Goal: Information Seeking & Learning: Learn about a topic

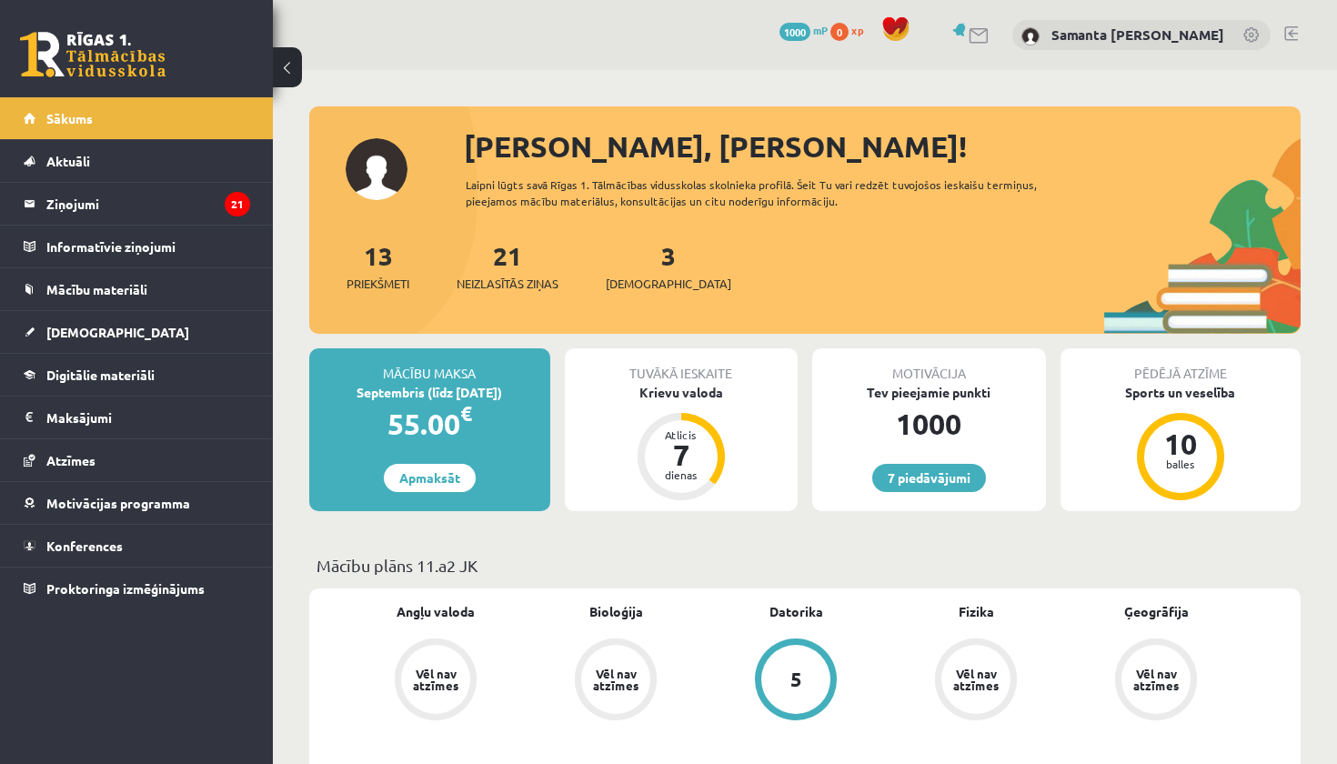
click at [499, 271] on div "21 Neizlasītās ziņas" at bounding box center [508, 265] width 102 height 56
click at [506, 262] on link "21 Neizlasītās ziņas" at bounding box center [508, 266] width 102 height 54
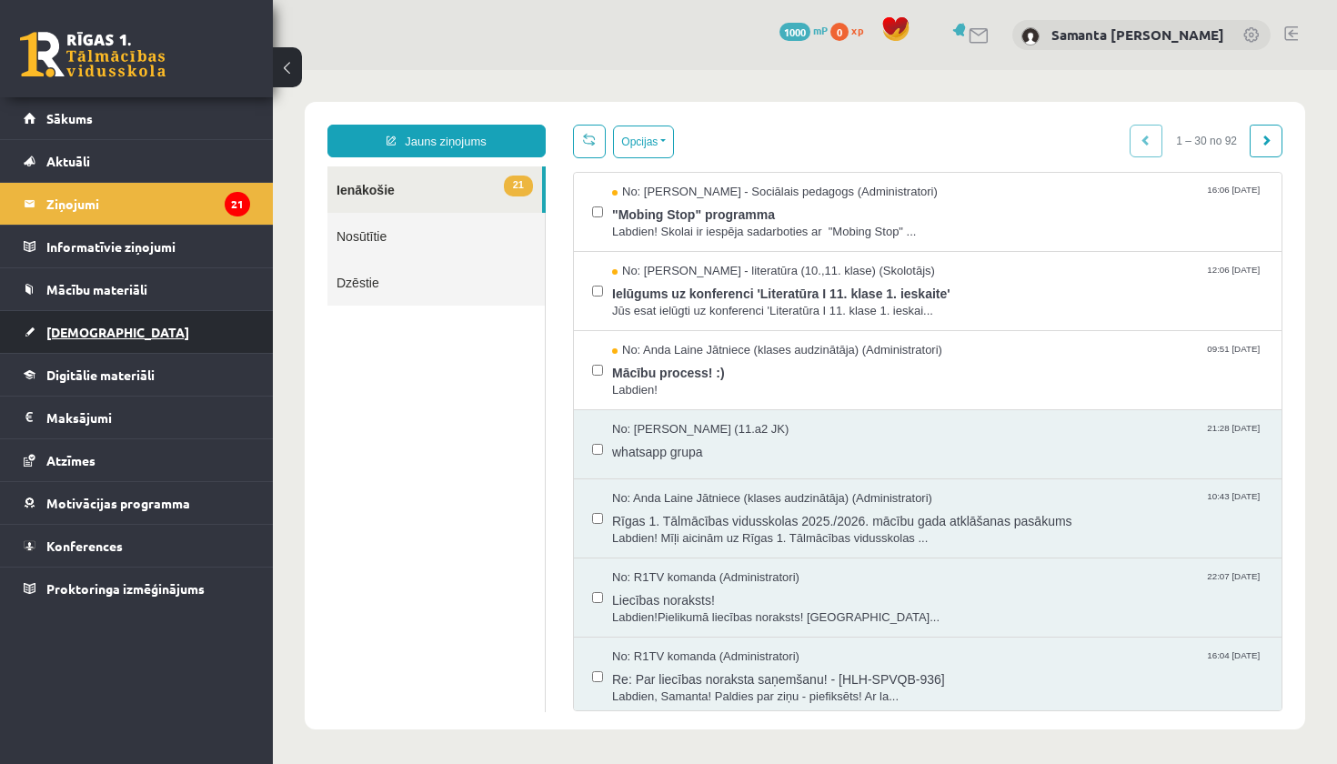
click at [96, 327] on span "[DEMOGRAPHIC_DATA]" at bounding box center [117, 332] width 143 height 16
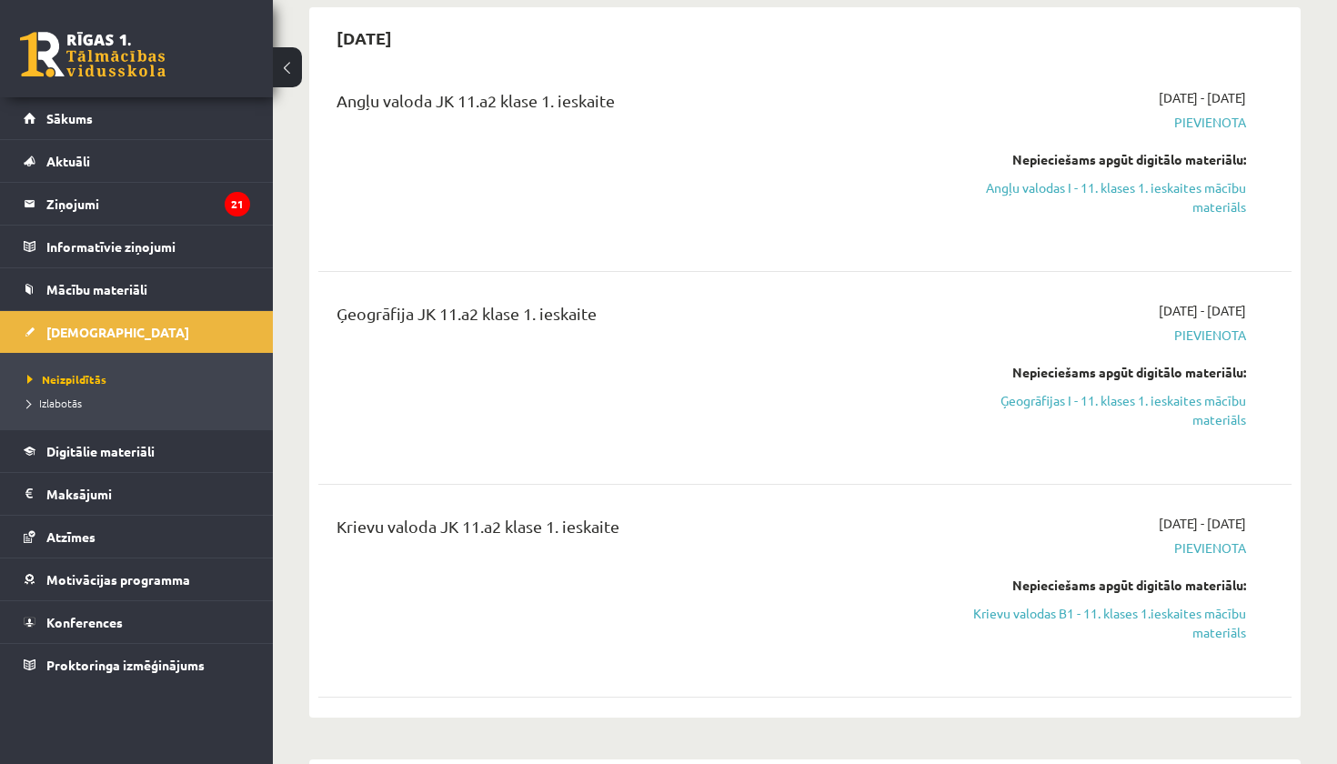
scroll to position [174, 0]
click at [87, 452] on span "Digitālie materiāli" at bounding box center [100, 451] width 108 height 16
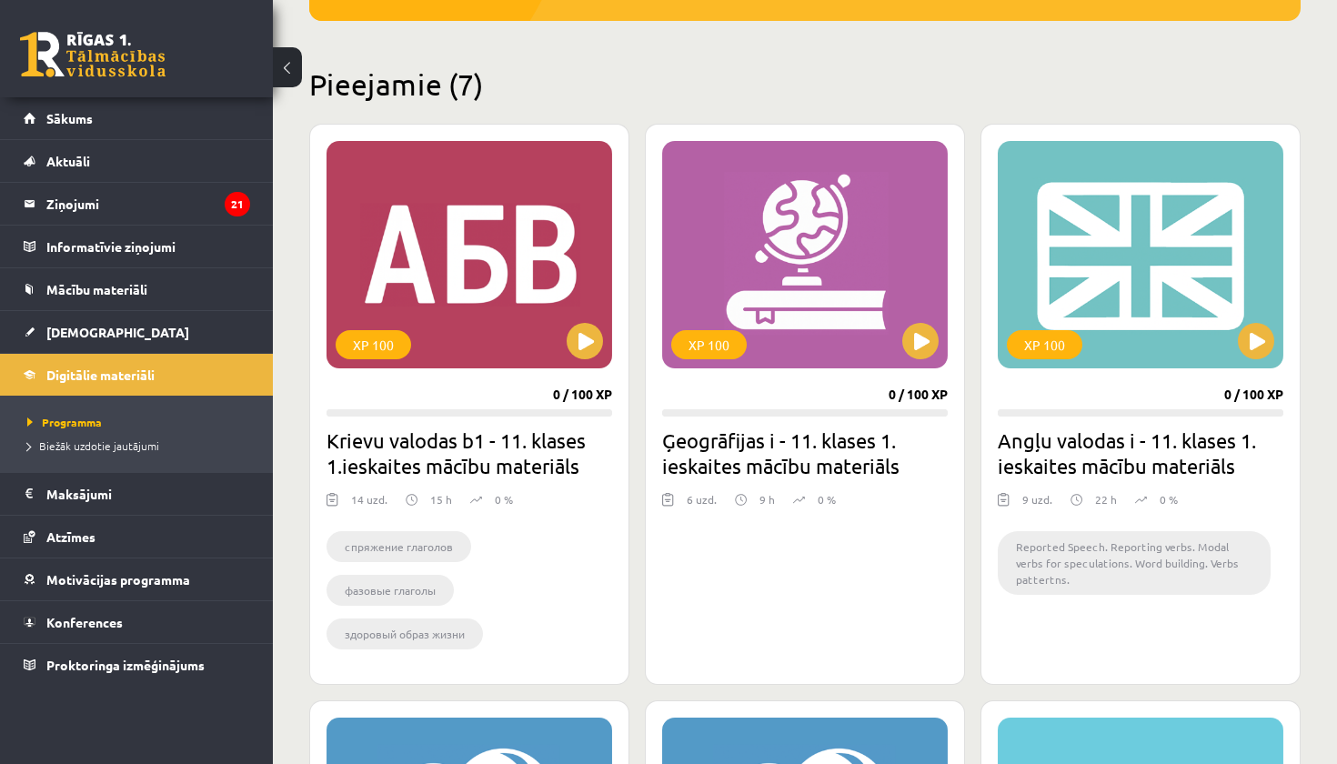
scroll to position [393, 0]
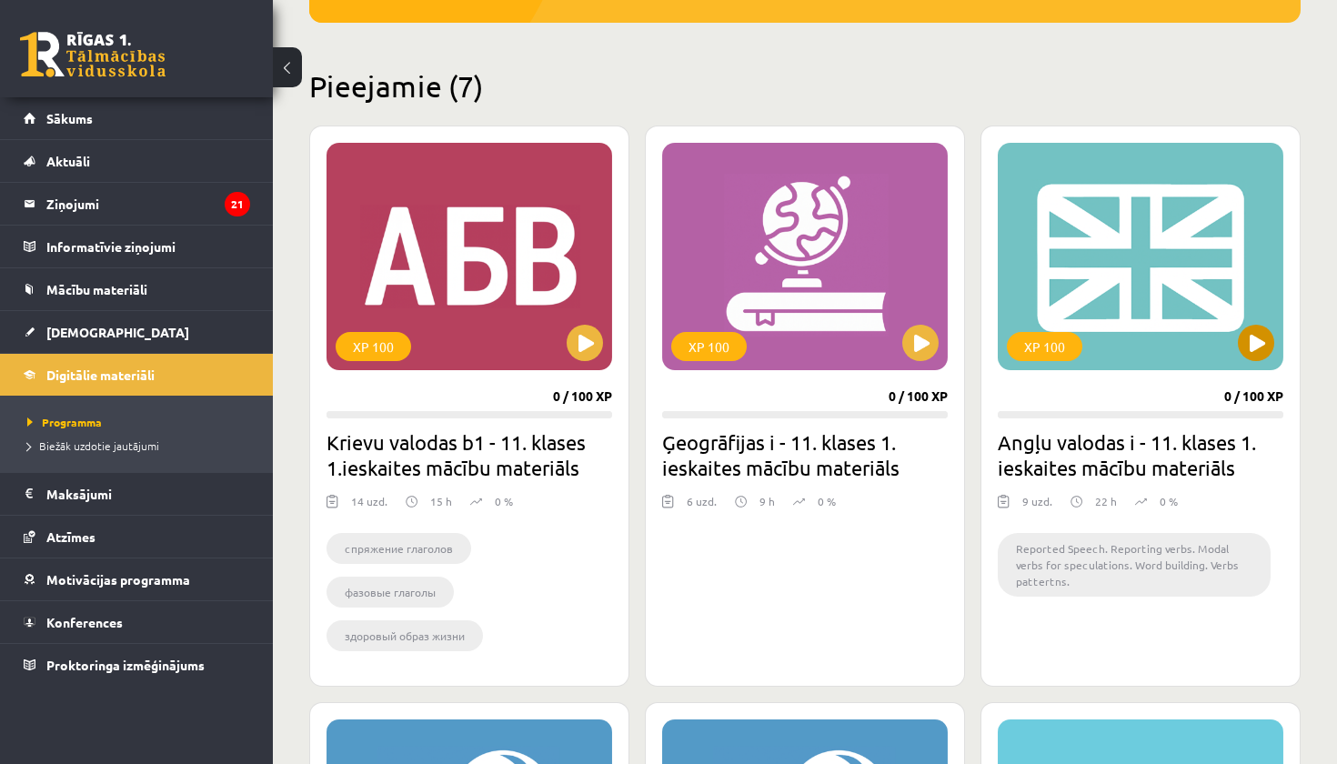
click at [1260, 351] on button at bounding box center [1256, 343] width 36 height 36
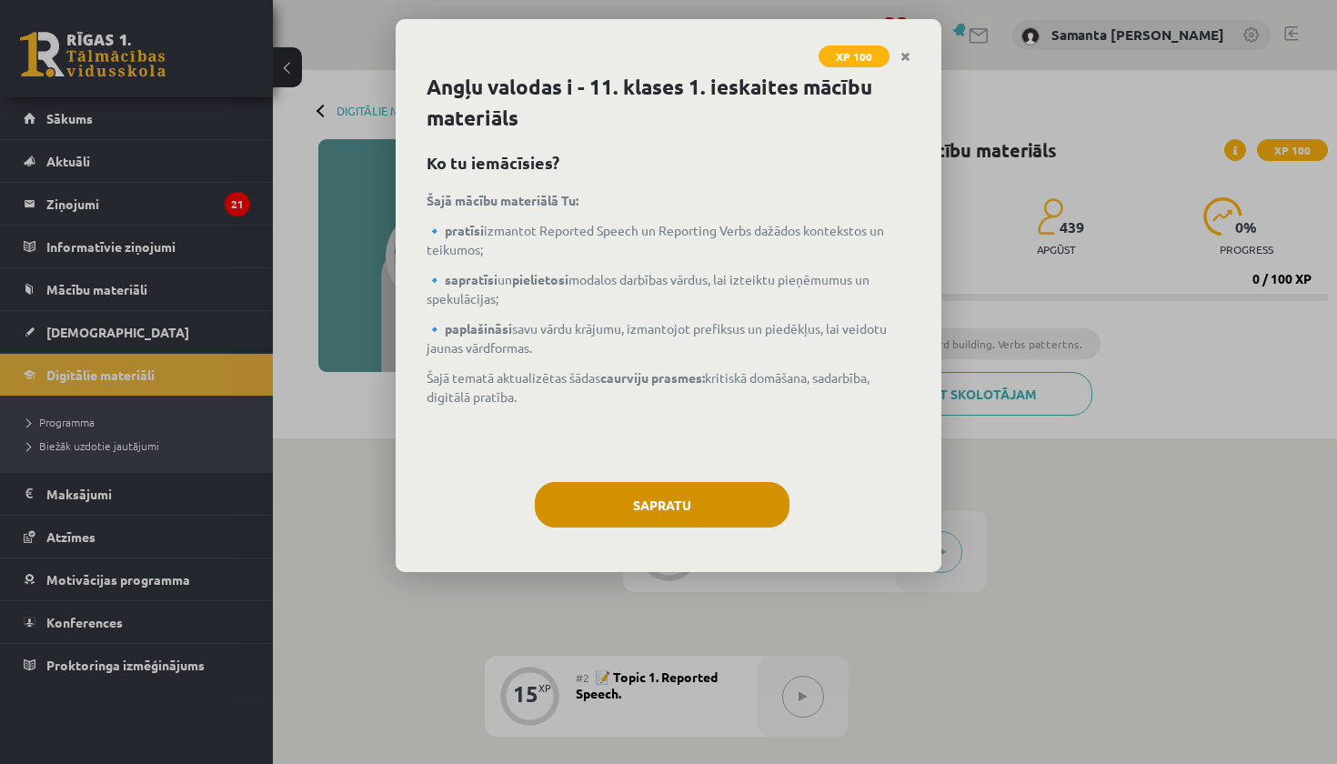
click at [684, 499] on button "Sapratu" at bounding box center [662, 504] width 255 height 45
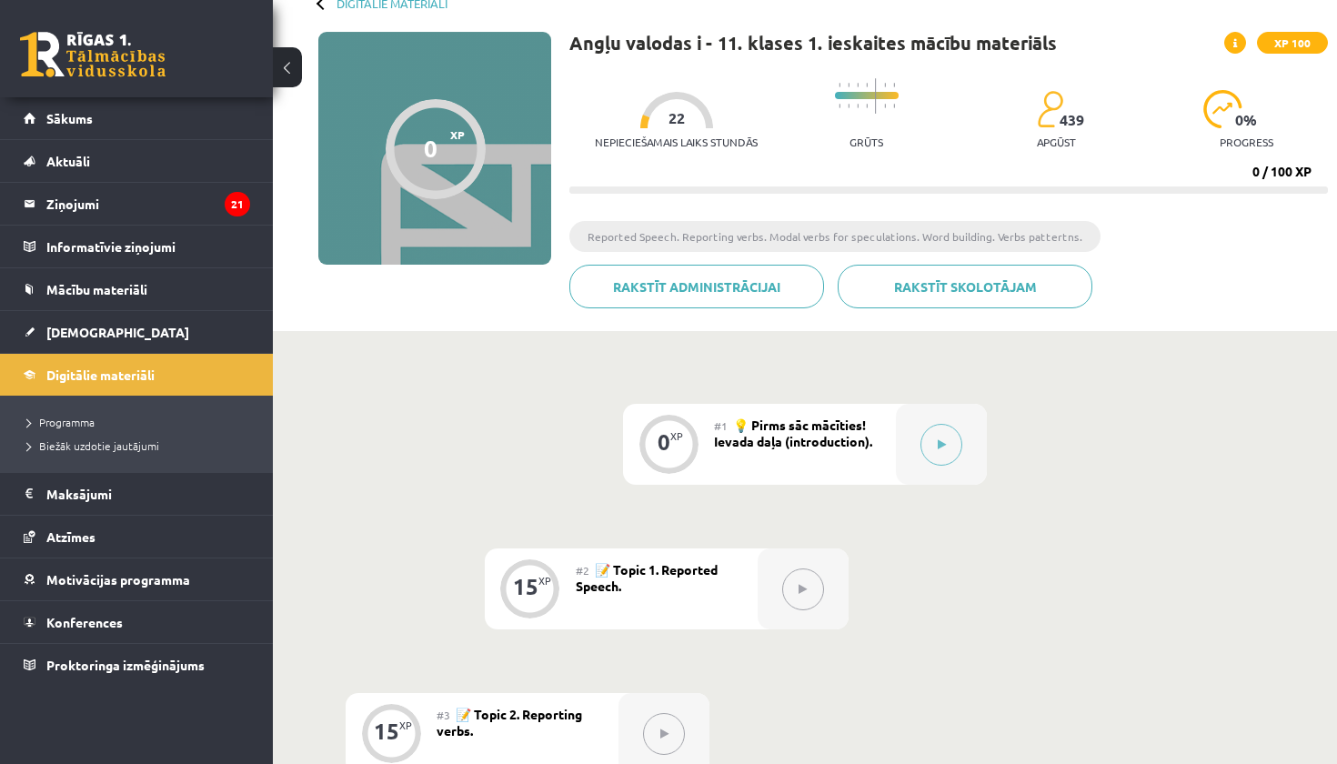
scroll to position [83, 0]
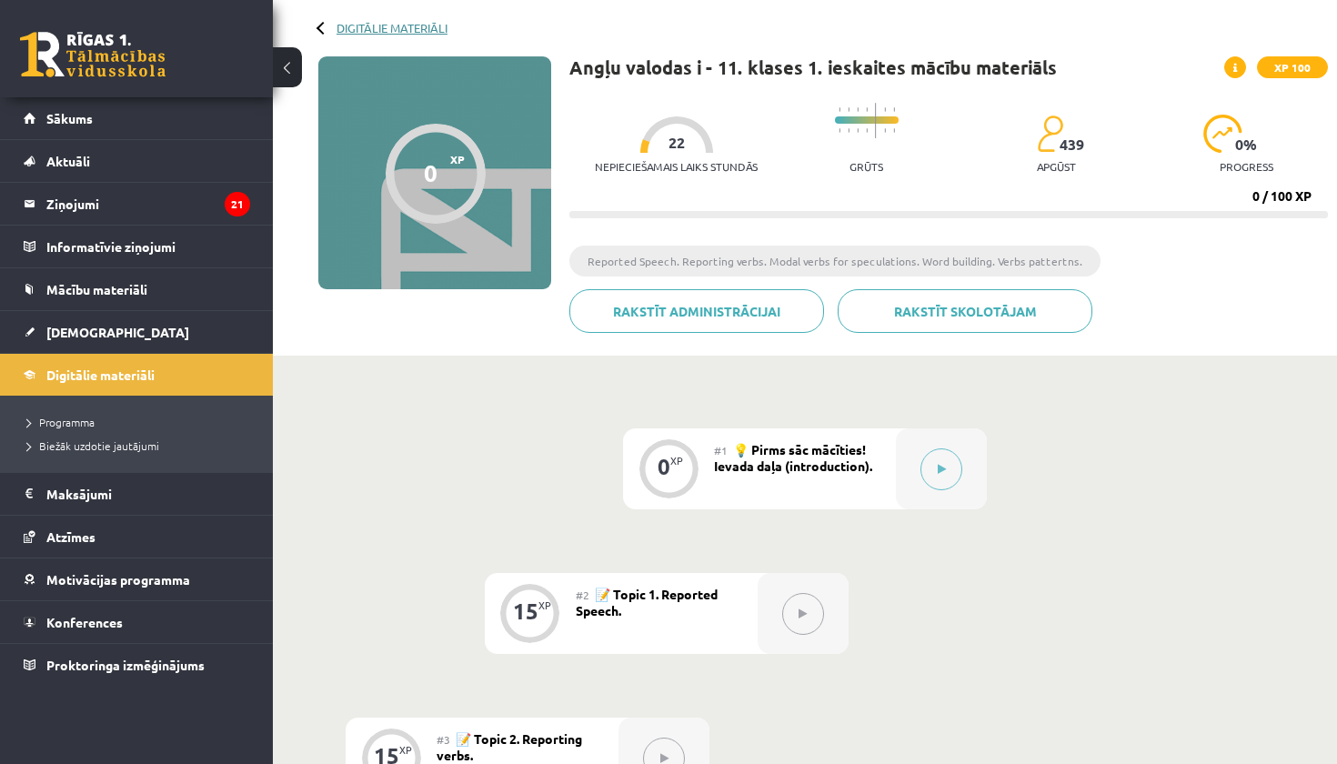
click at [392, 27] on link "Digitālie materiāli" at bounding box center [392, 28] width 111 height 14
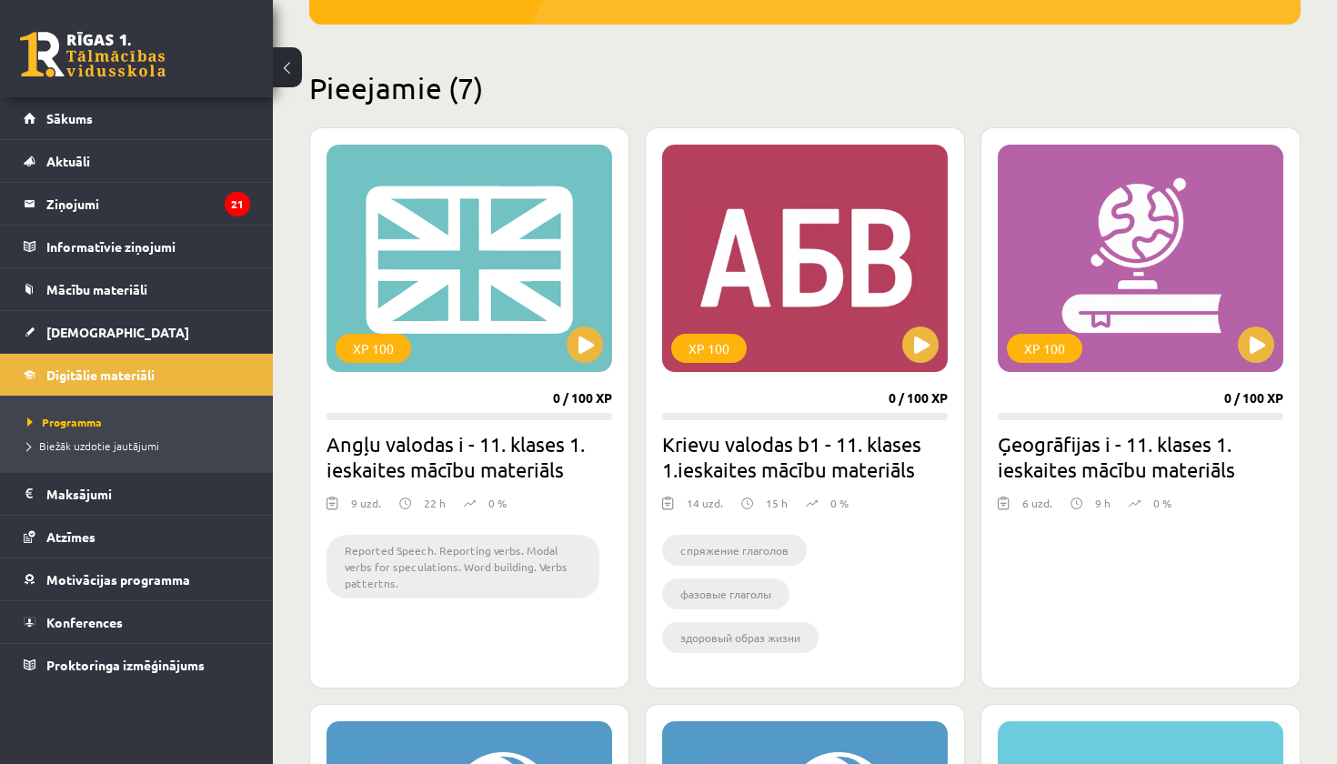
scroll to position [394, 0]
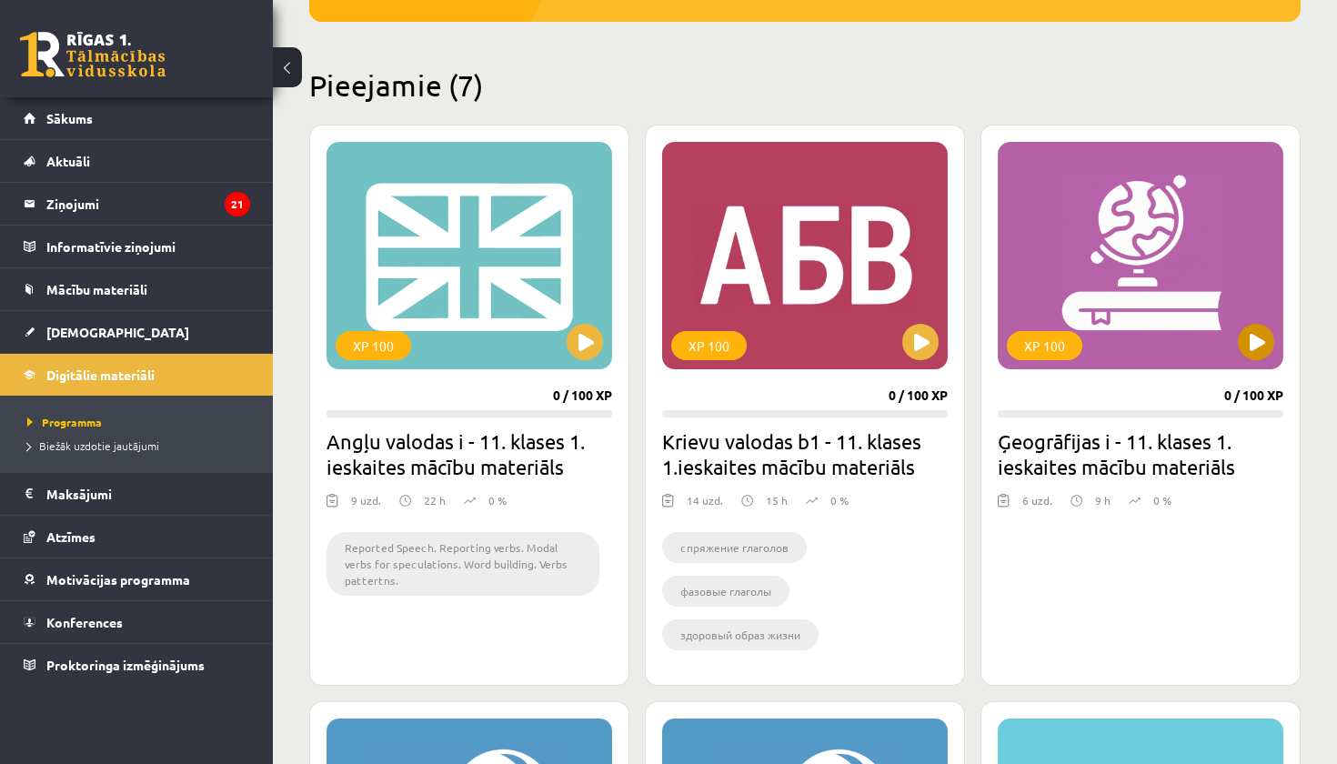
click at [1265, 327] on button at bounding box center [1256, 342] width 36 height 36
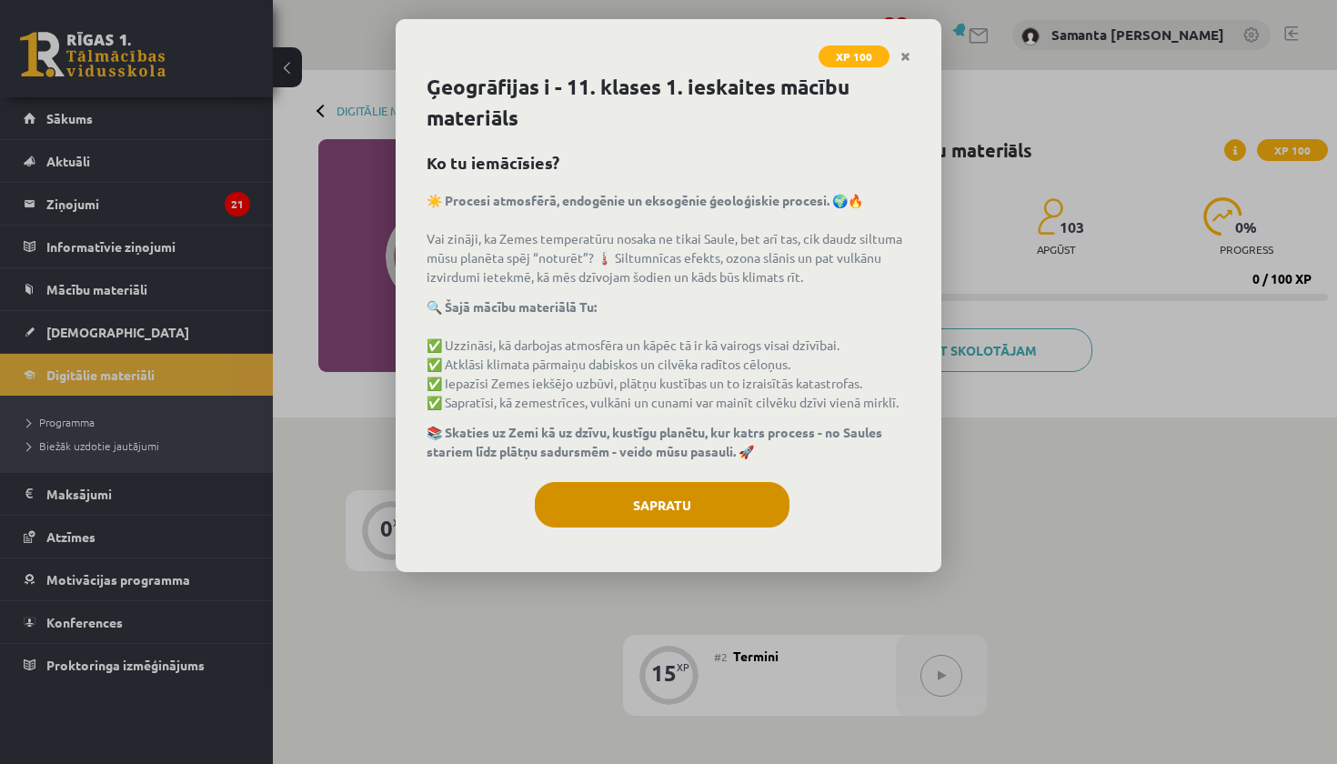
click at [731, 494] on button "Sapratu" at bounding box center [662, 504] width 255 height 45
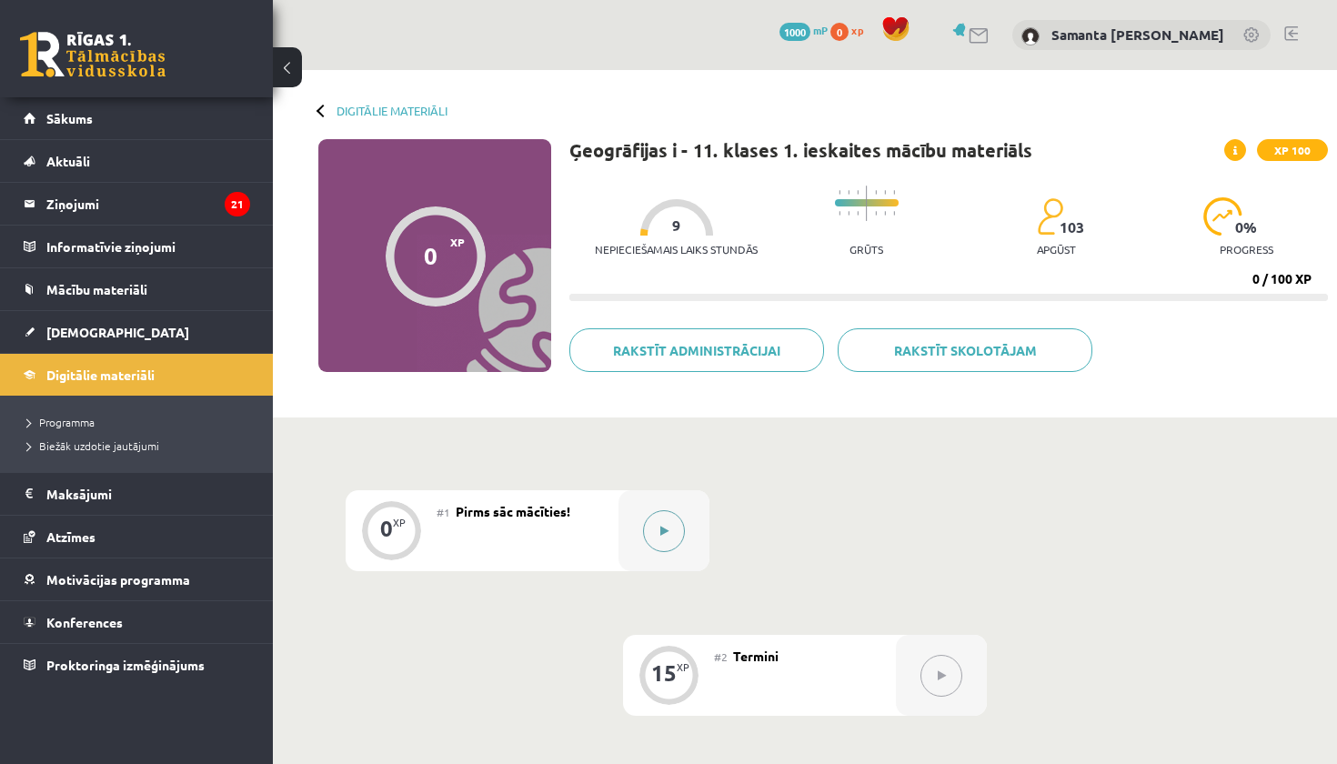
click at [670, 528] on button at bounding box center [664, 531] width 42 height 42
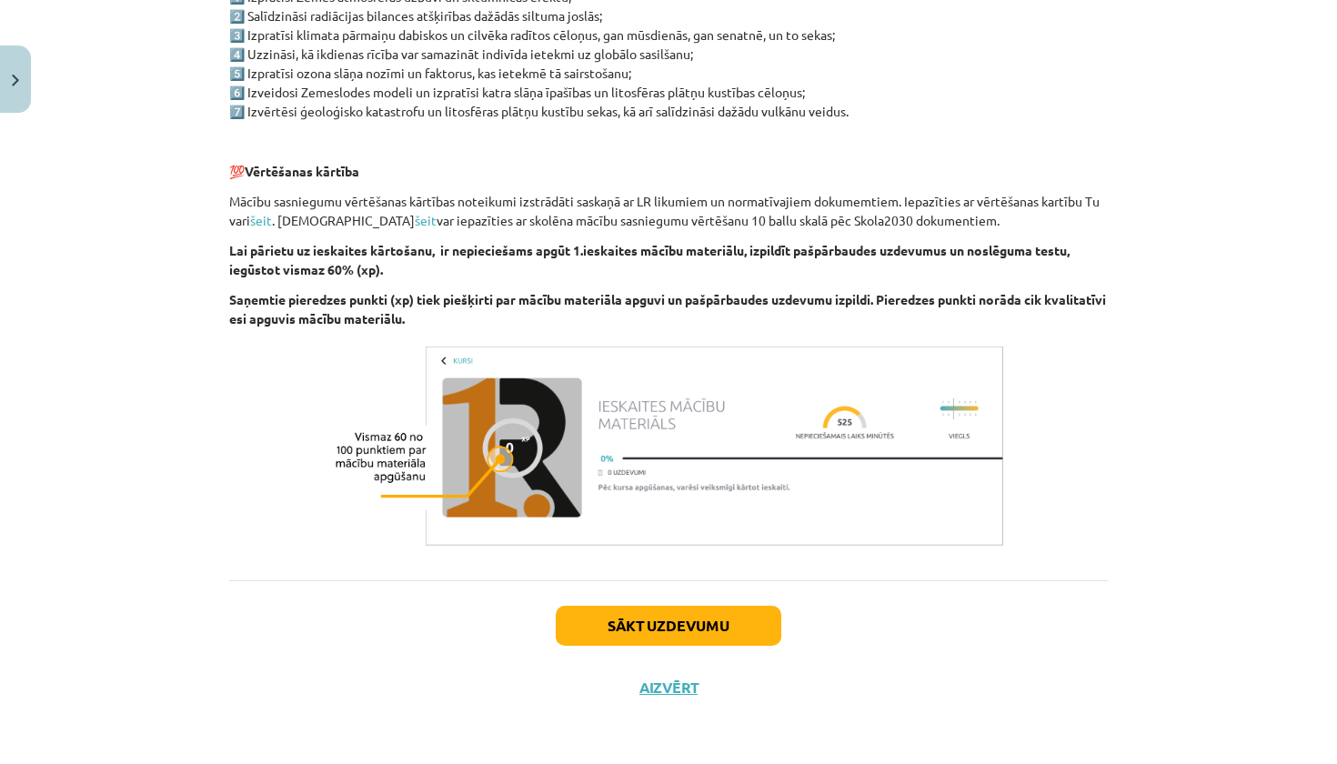
scroll to position [982, 0]
click at [661, 632] on button "Sākt uzdevumu" at bounding box center [669, 626] width 226 height 40
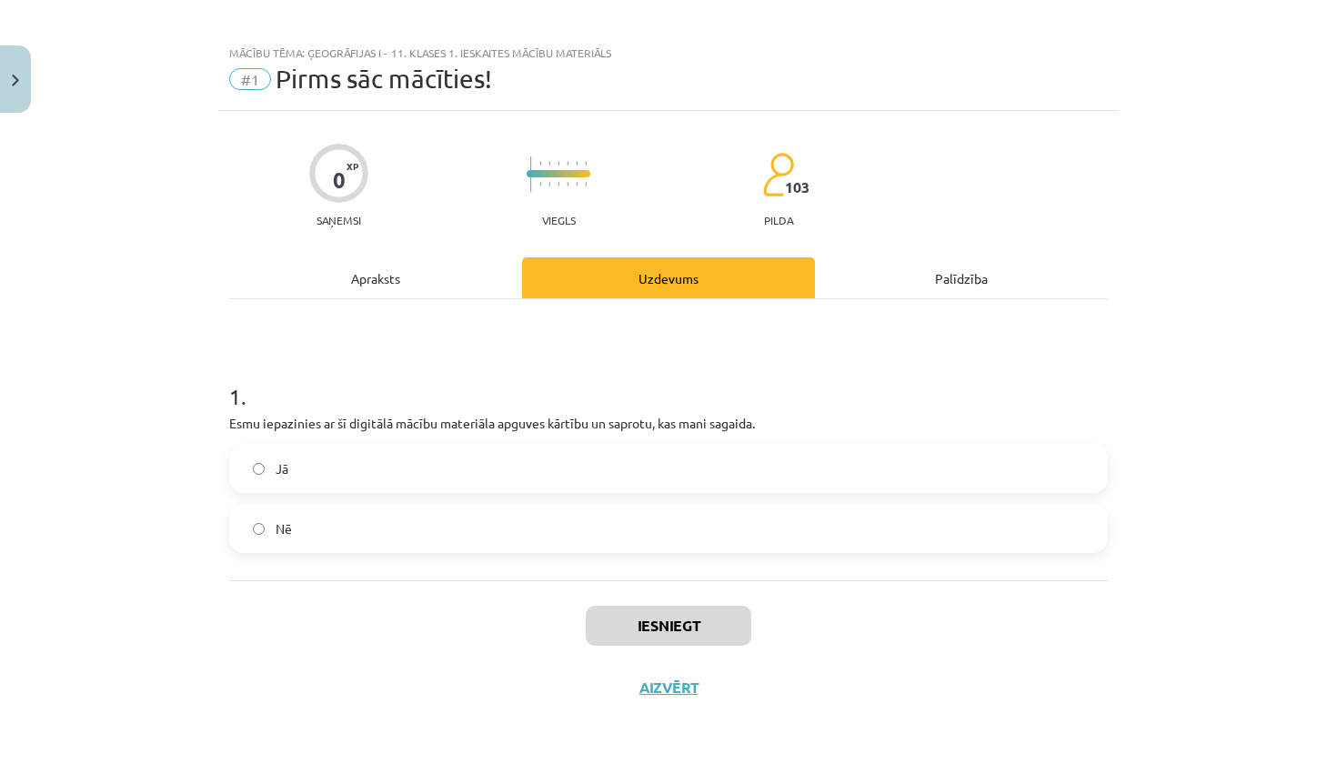
click at [508, 449] on label "Jā" at bounding box center [668, 468] width 875 height 45
click at [620, 616] on button "Iesniegt" at bounding box center [669, 626] width 166 height 40
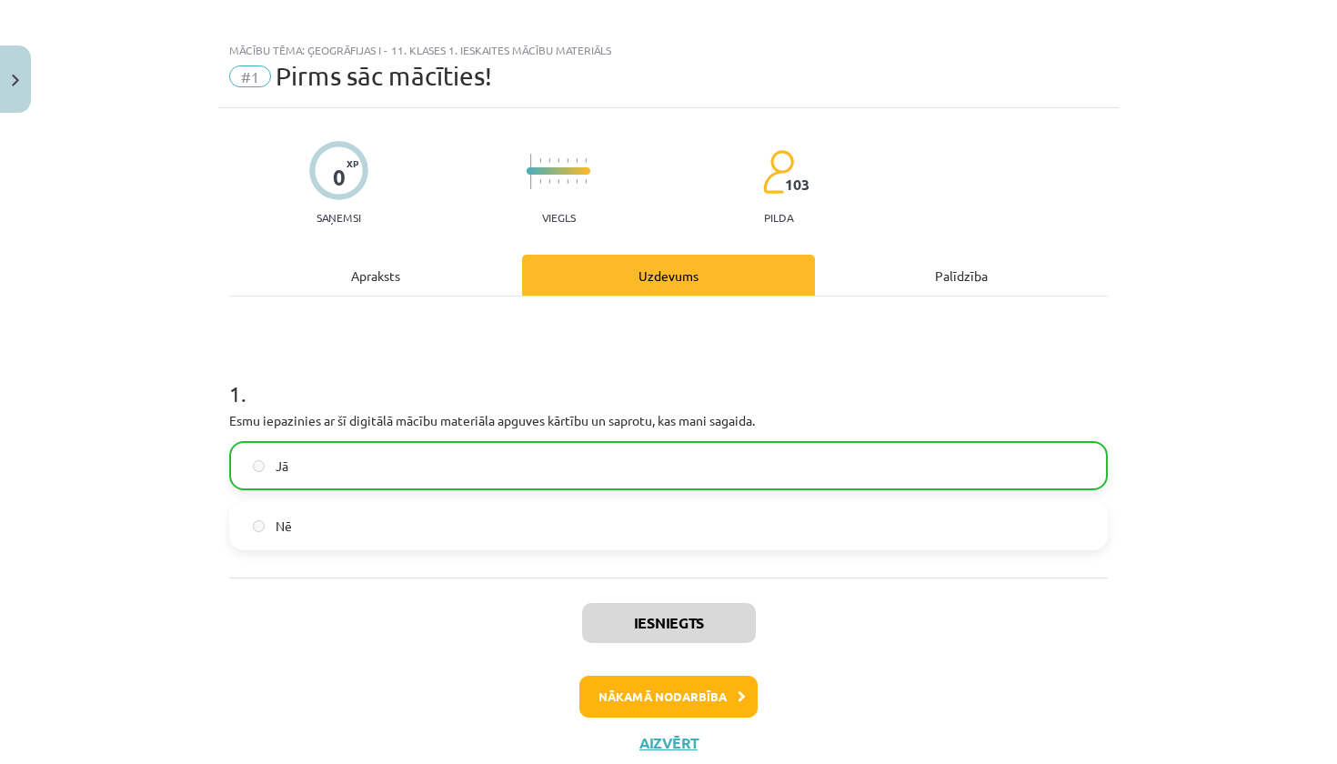
click at [669, 744] on button "Aizvērt" at bounding box center [668, 743] width 69 height 18
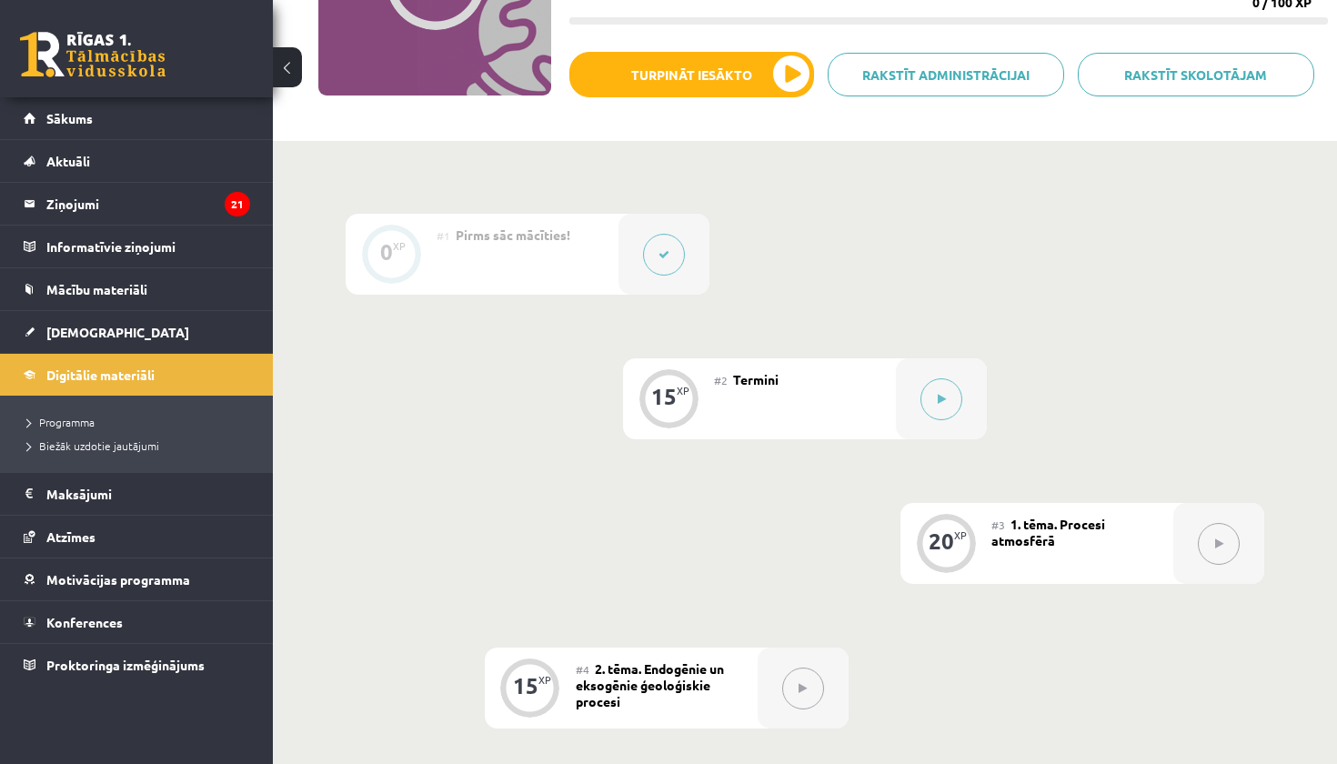
scroll to position [280, 0]
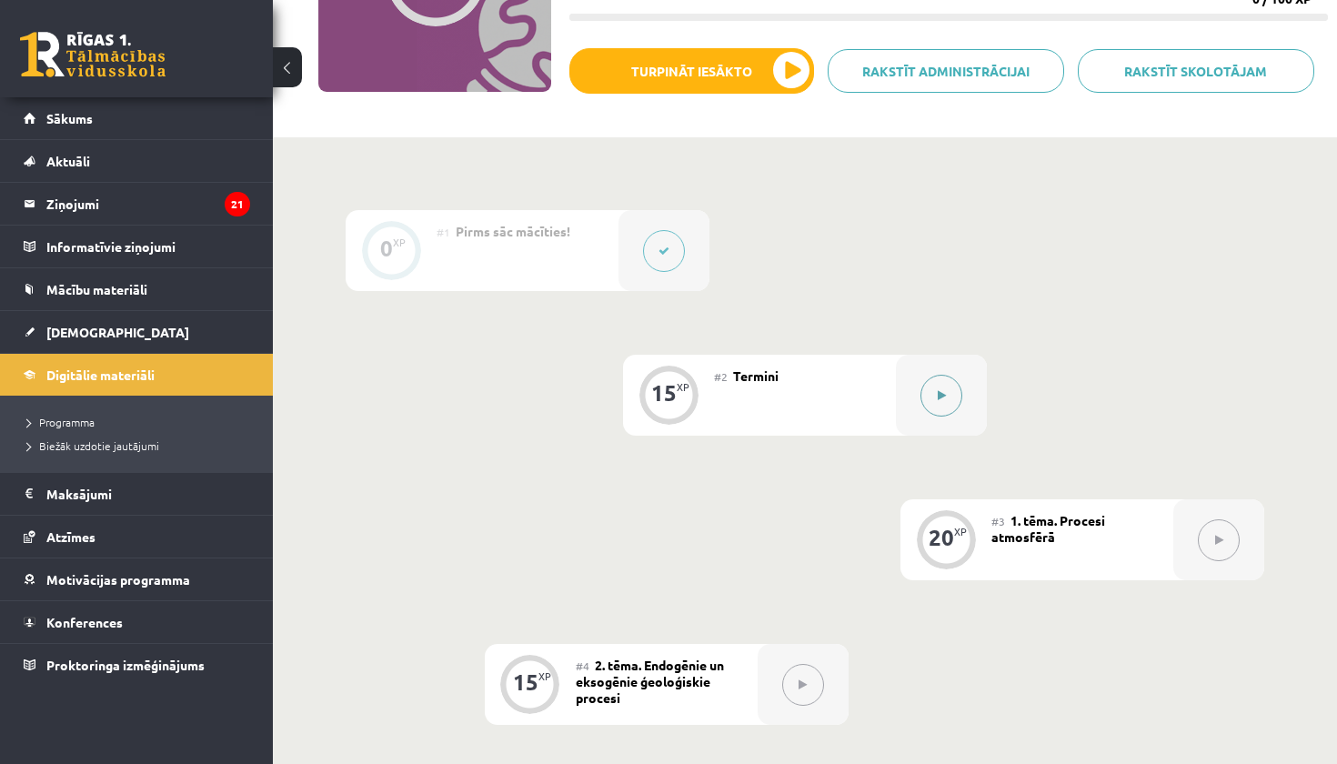
click at [937, 417] on div at bounding box center [941, 395] width 91 height 81
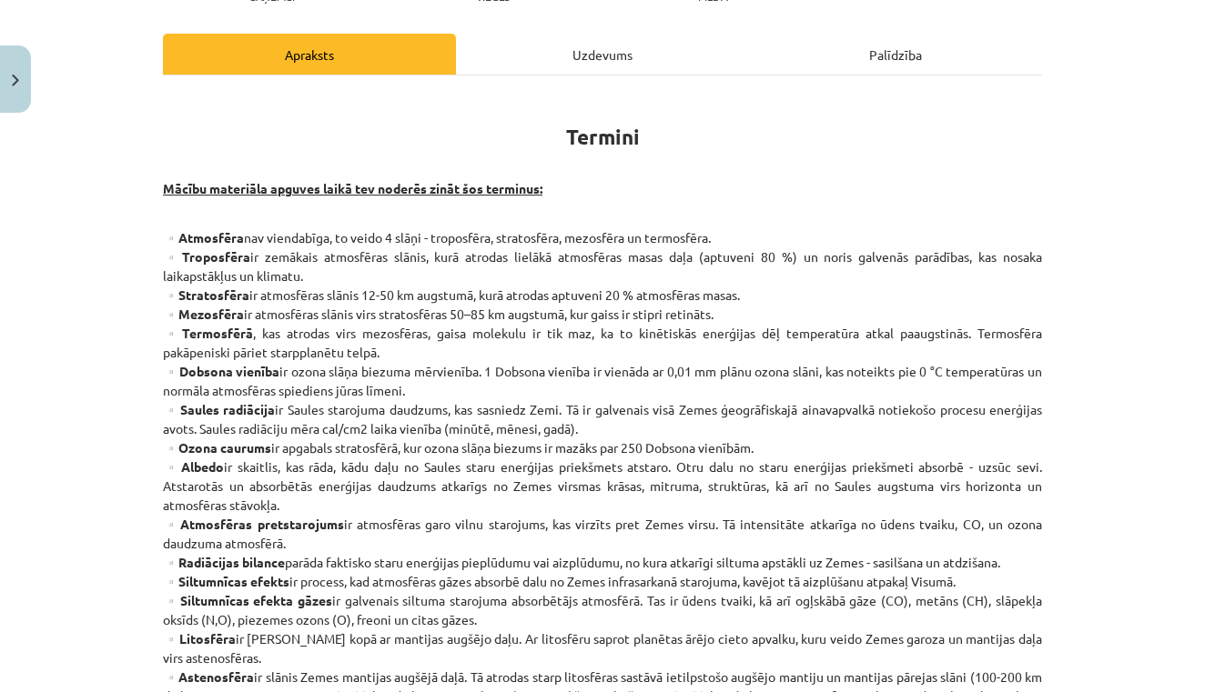
scroll to position [244, 0]
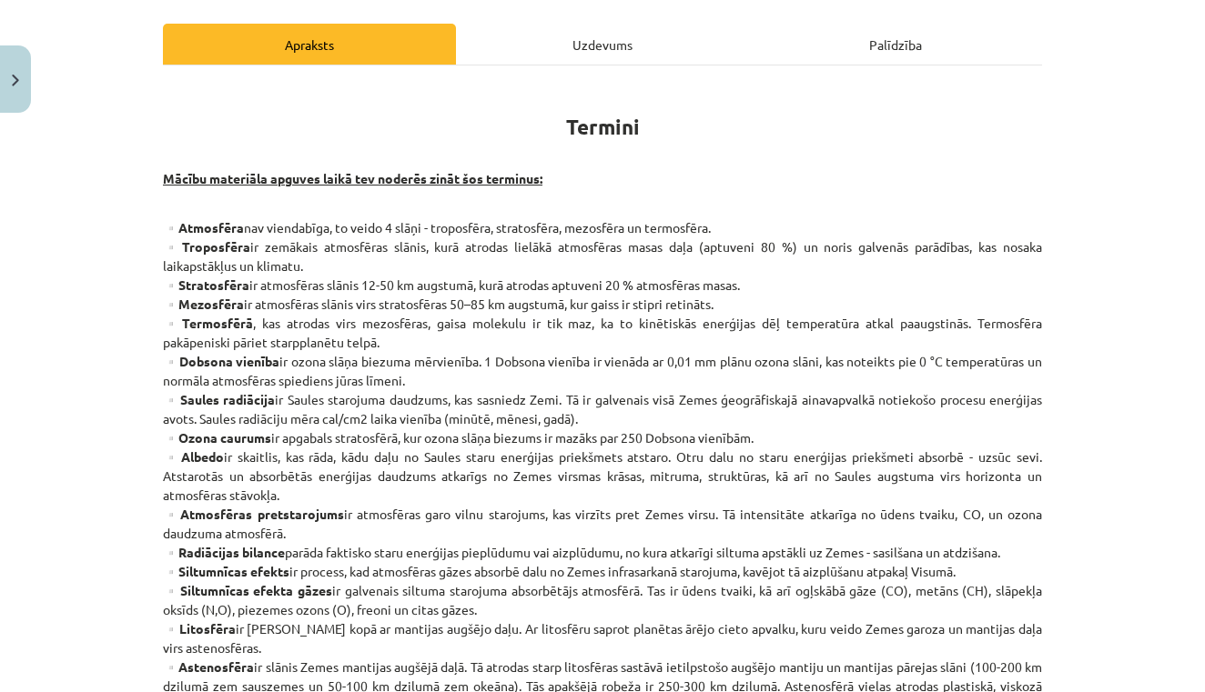
click at [384, 25] on div "Apraksts" at bounding box center [309, 44] width 293 height 41
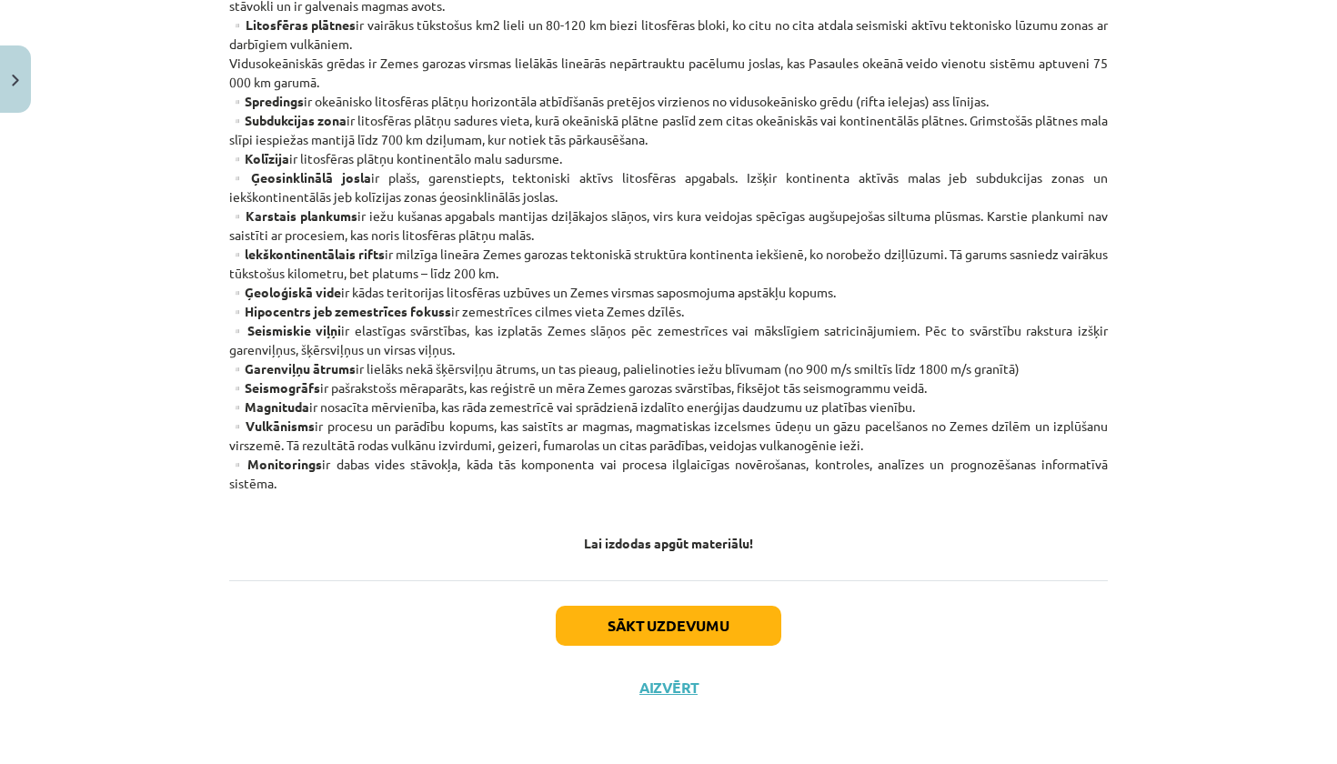
scroll to position [945, 0]
click at [696, 328] on p "▫️Atmosfēra nav viendabīga, to veido 4 slāņi - troposfēra, stratosfēra, mezosfē…" at bounding box center [668, 6] width 879 height 974
click at [643, 607] on button "Sākt uzdevumu" at bounding box center [669, 626] width 226 height 40
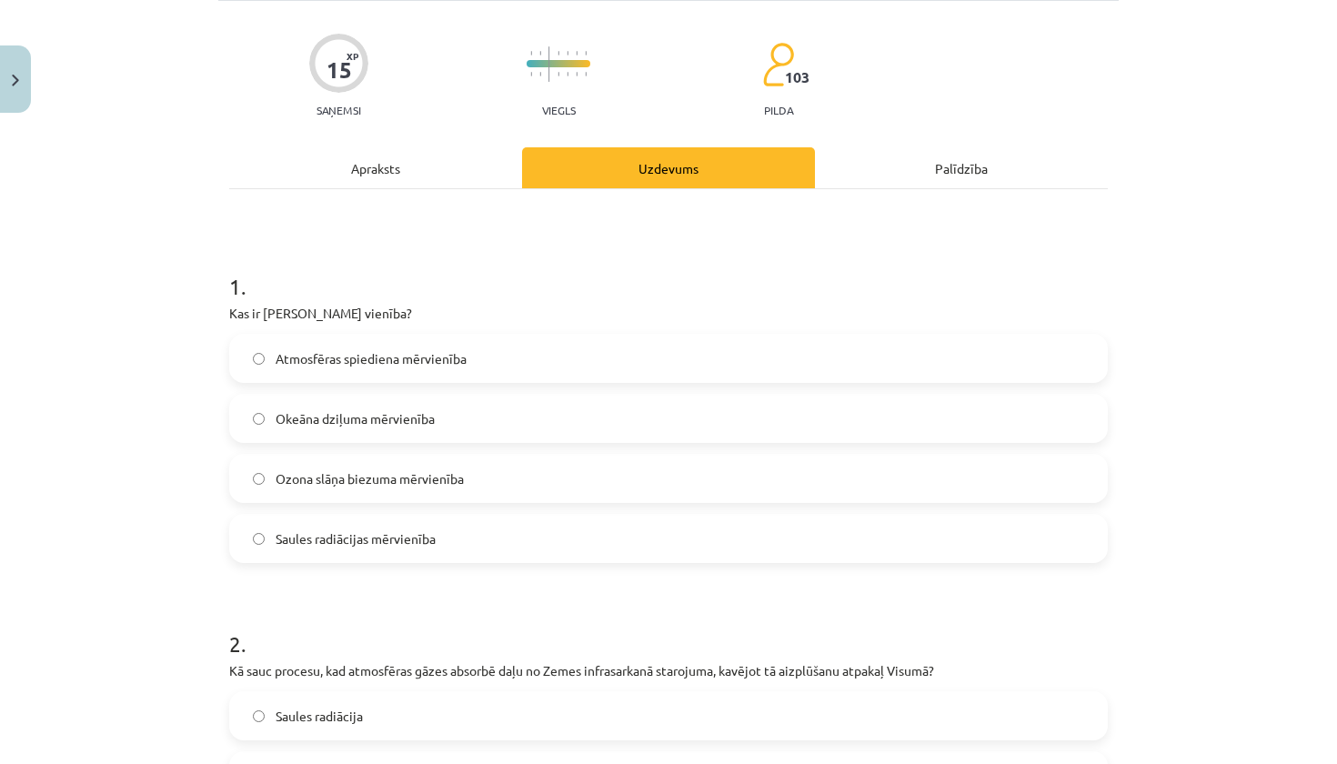
scroll to position [122, 0]
click at [519, 493] on label "Ozona slāņa biezuma mērvienība" at bounding box center [668, 476] width 875 height 45
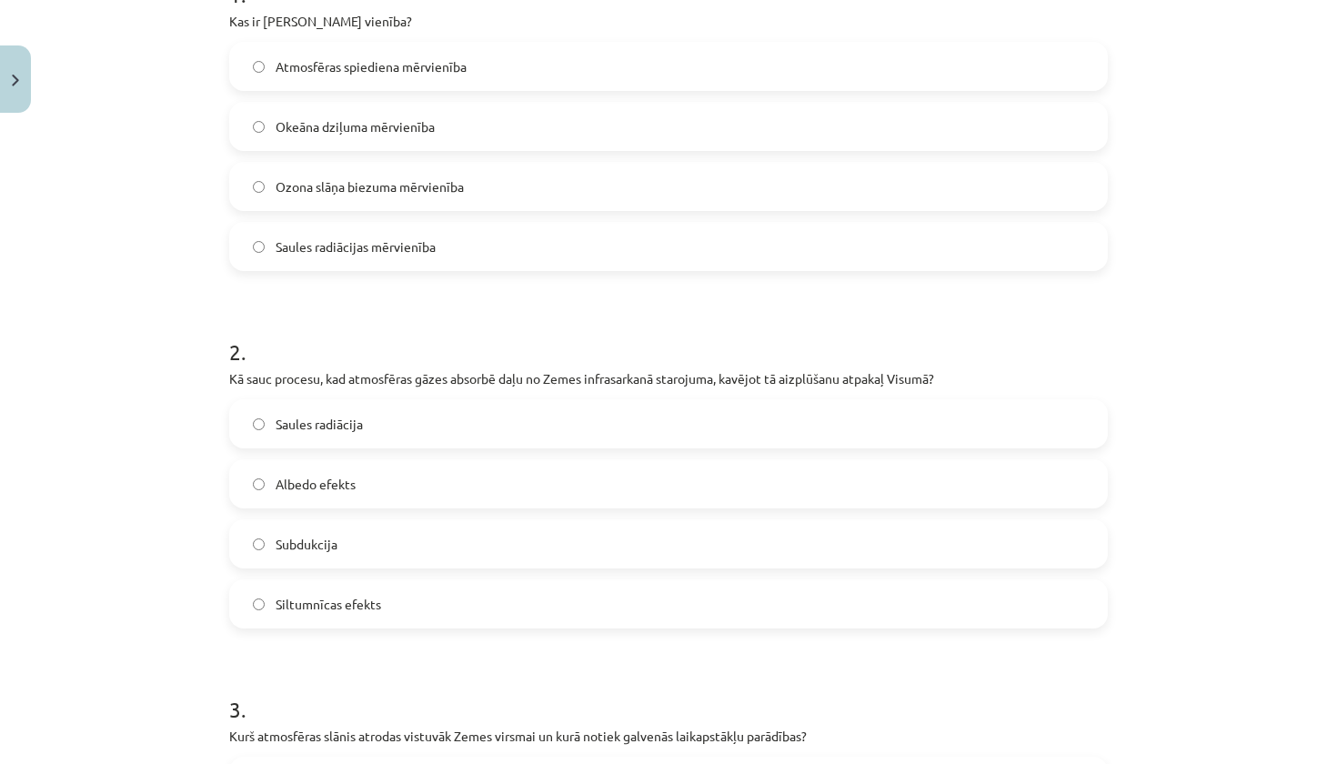
scroll to position [416, 0]
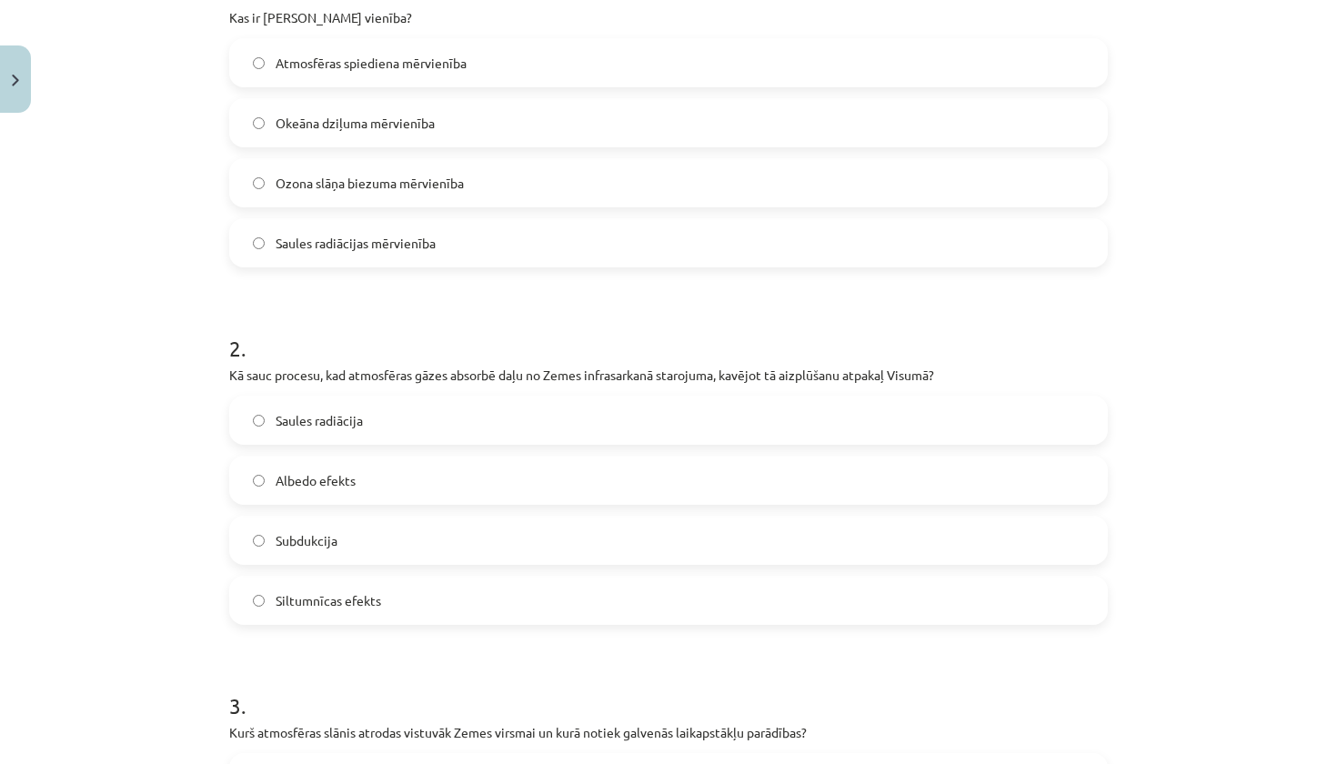
click at [481, 617] on label "Siltumnīcas efekts" at bounding box center [668, 600] width 875 height 45
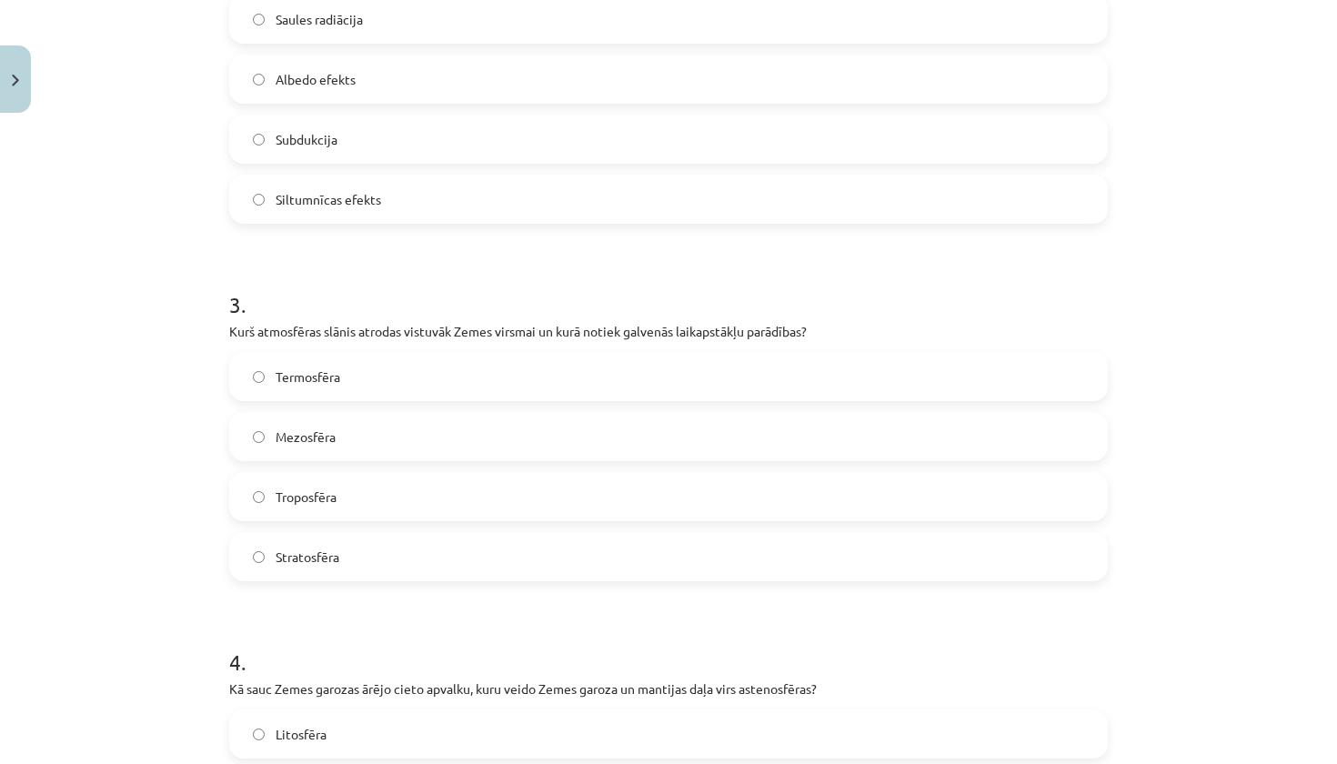
scroll to position [819, 0]
click at [550, 504] on label "Troposfēra" at bounding box center [668, 494] width 875 height 45
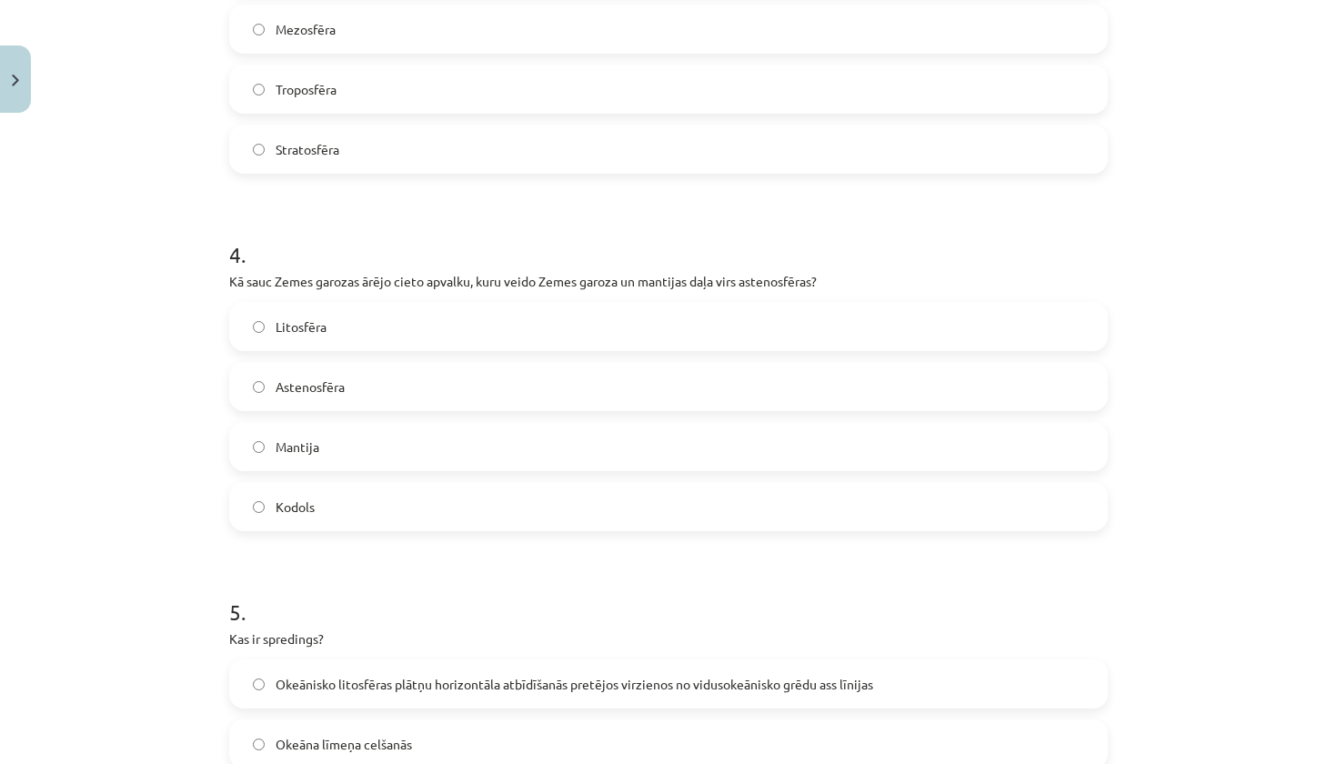
scroll to position [1230, 0]
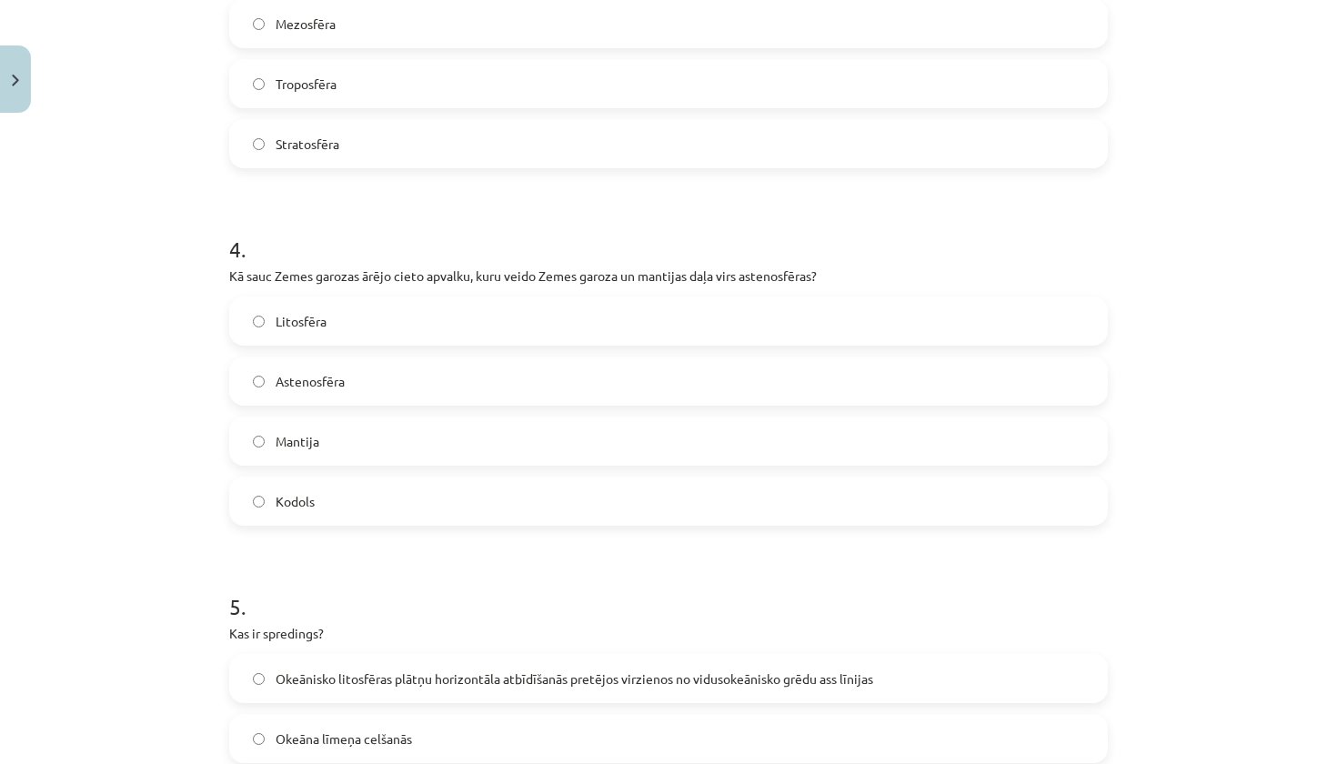
click at [476, 328] on label "Litosfēra" at bounding box center [668, 320] width 875 height 45
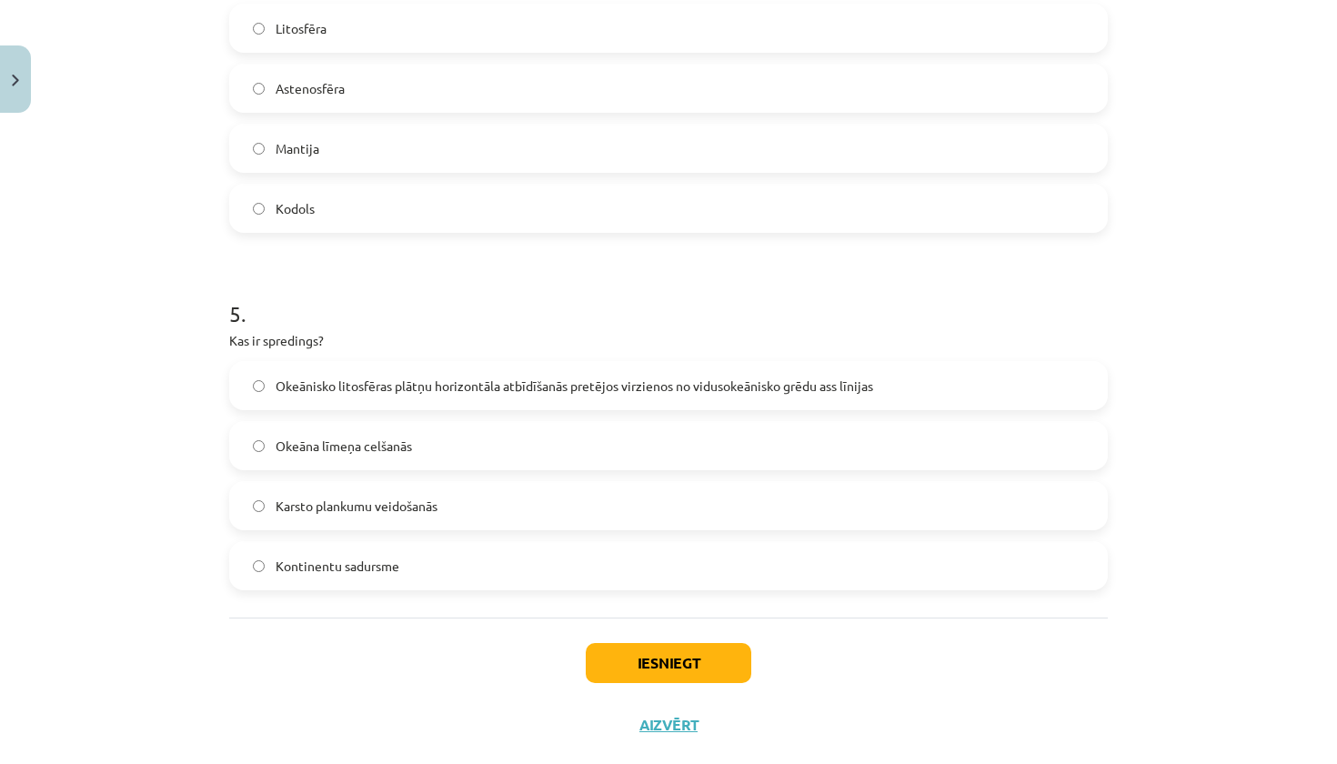
scroll to position [1552, 0]
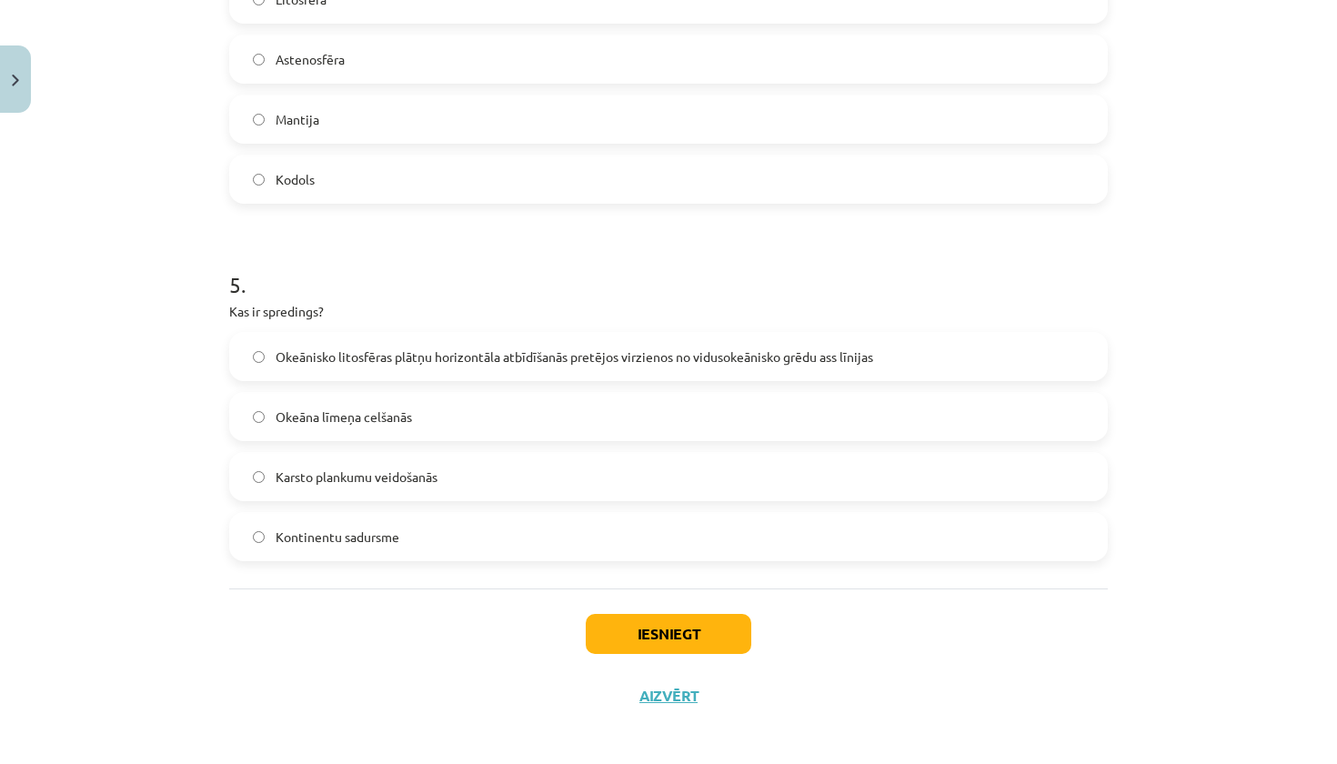
click at [517, 374] on label "Okeānisko litosfēras plātņu horizontāla atbīdīšanās pretējos virzienos no vidus…" at bounding box center [668, 356] width 875 height 45
click at [703, 646] on button "Iesniegt" at bounding box center [669, 634] width 166 height 40
click at [696, 638] on button "Iesniegt" at bounding box center [669, 634] width 166 height 40
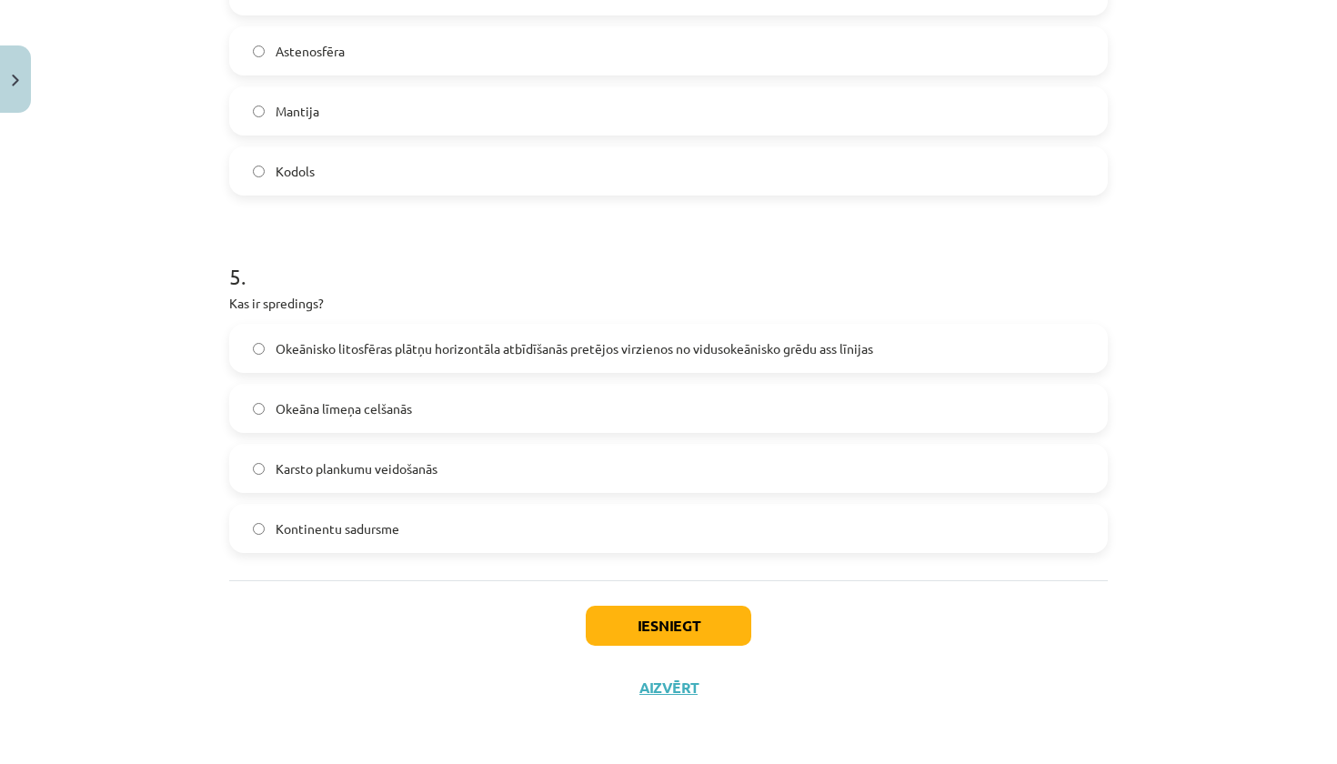
scroll to position [1563, 0]
click at [656, 622] on button "Iesniegt" at bounding box center [669, 626] width 166 height 40
click at [655, 622] on button "Iesniegt" at bounding box center [669, 626] width 166 height 40
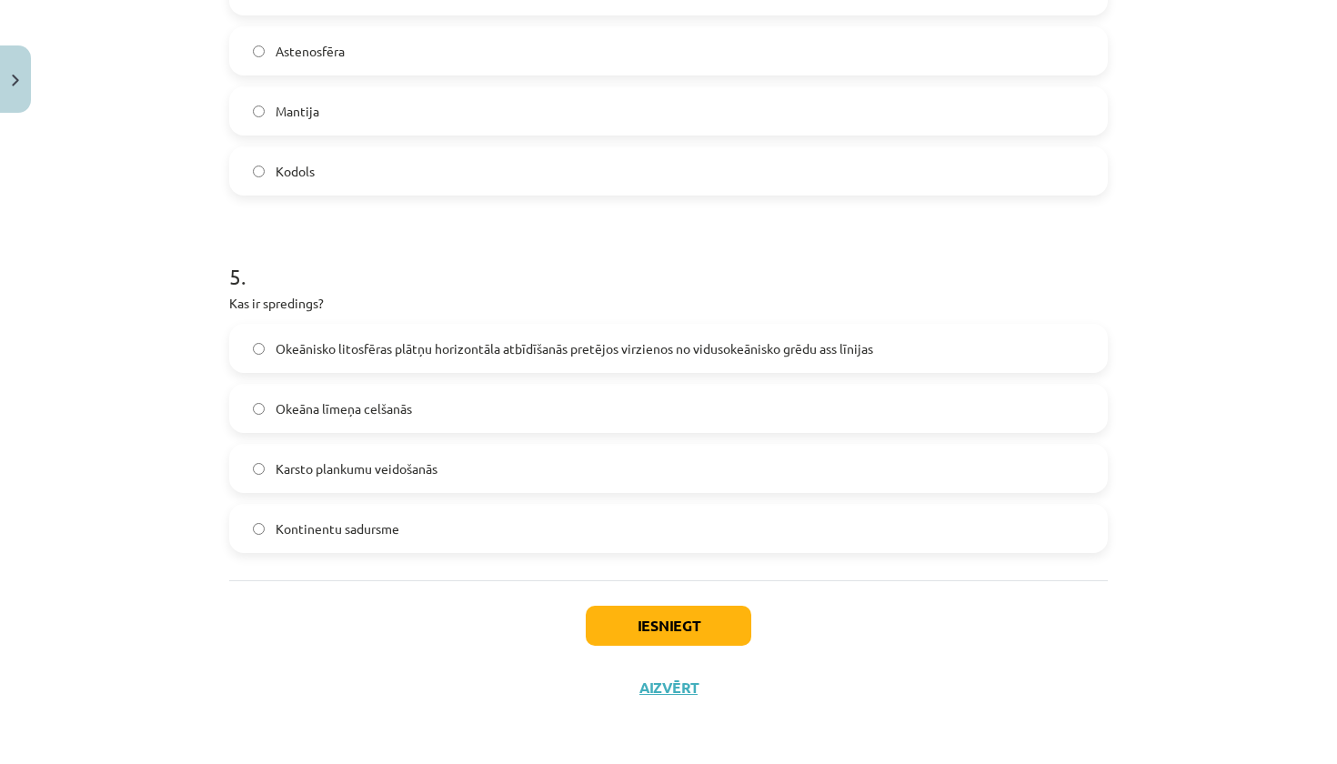
click at [655, 622] on button "Iesniegt" at bounding box center [669, 626] width 166 height 40
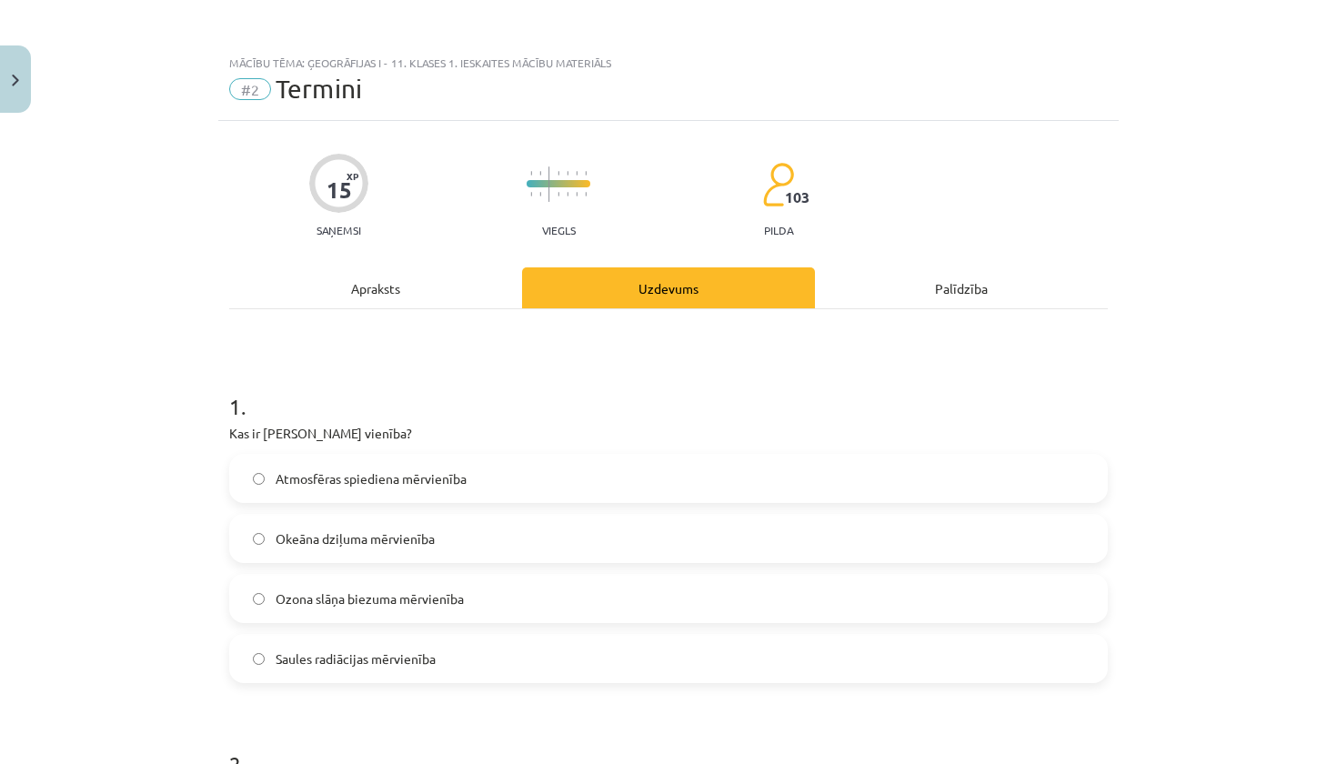
scroll to position [0, 0]
click at [337, 284] on div "Apraksts" at bounding box center [375, 287] width 293 height 41
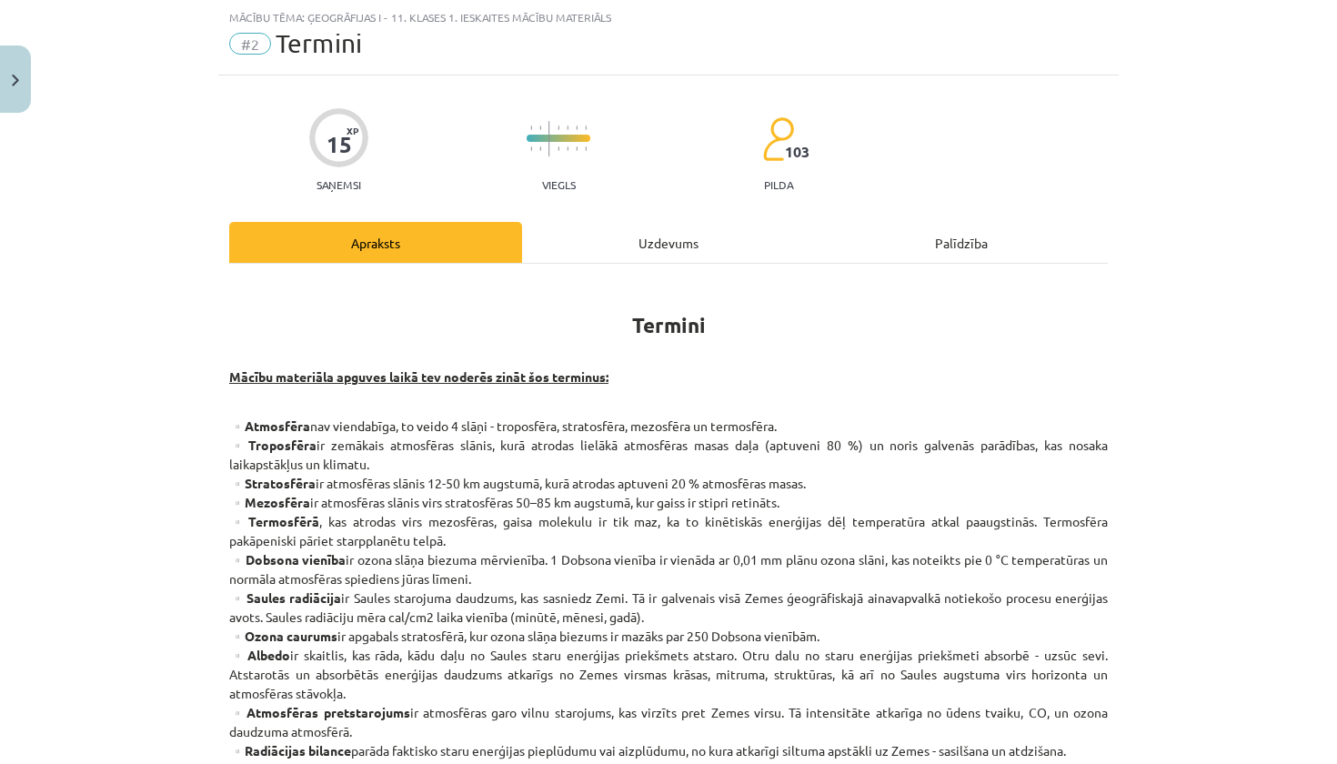
click at [653, 238] on div "Uzdevums" at bounding box center [668, 242] width 293 height 41
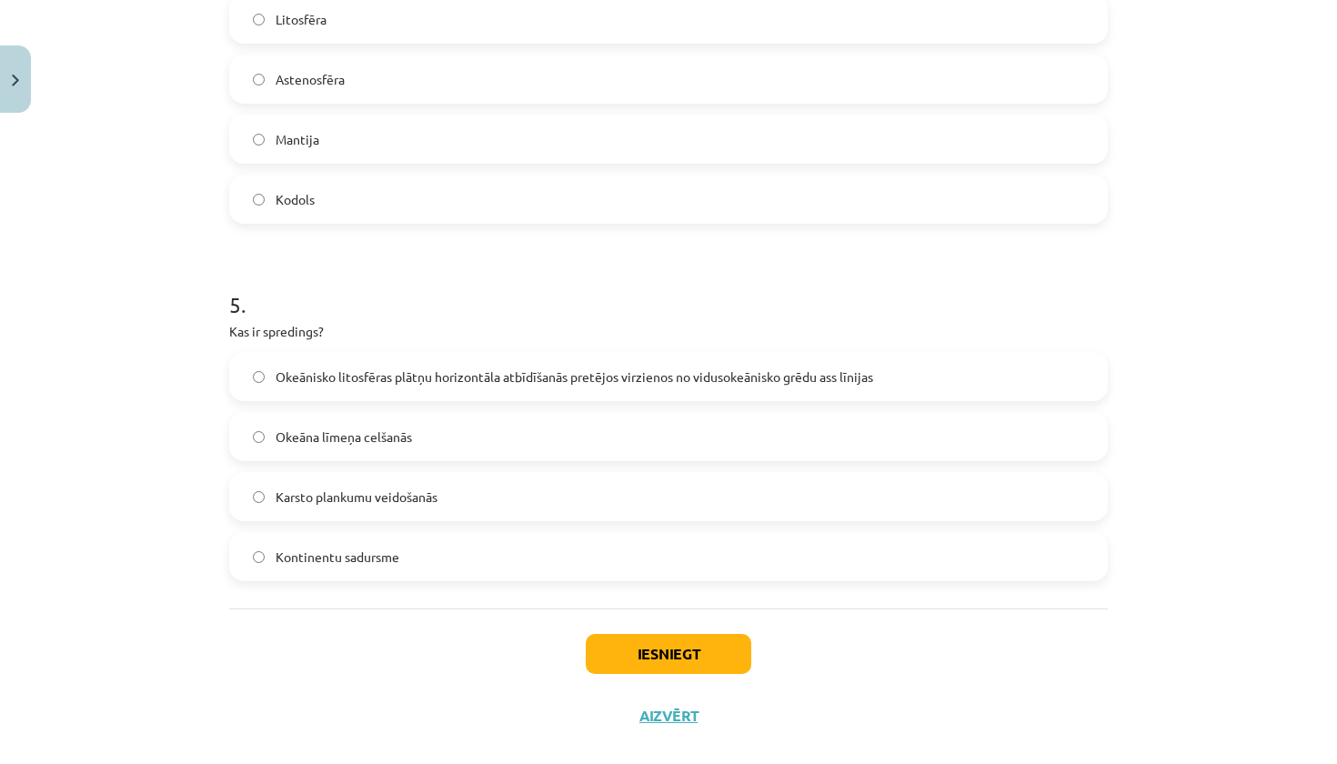
scroll to position [1563, 0]
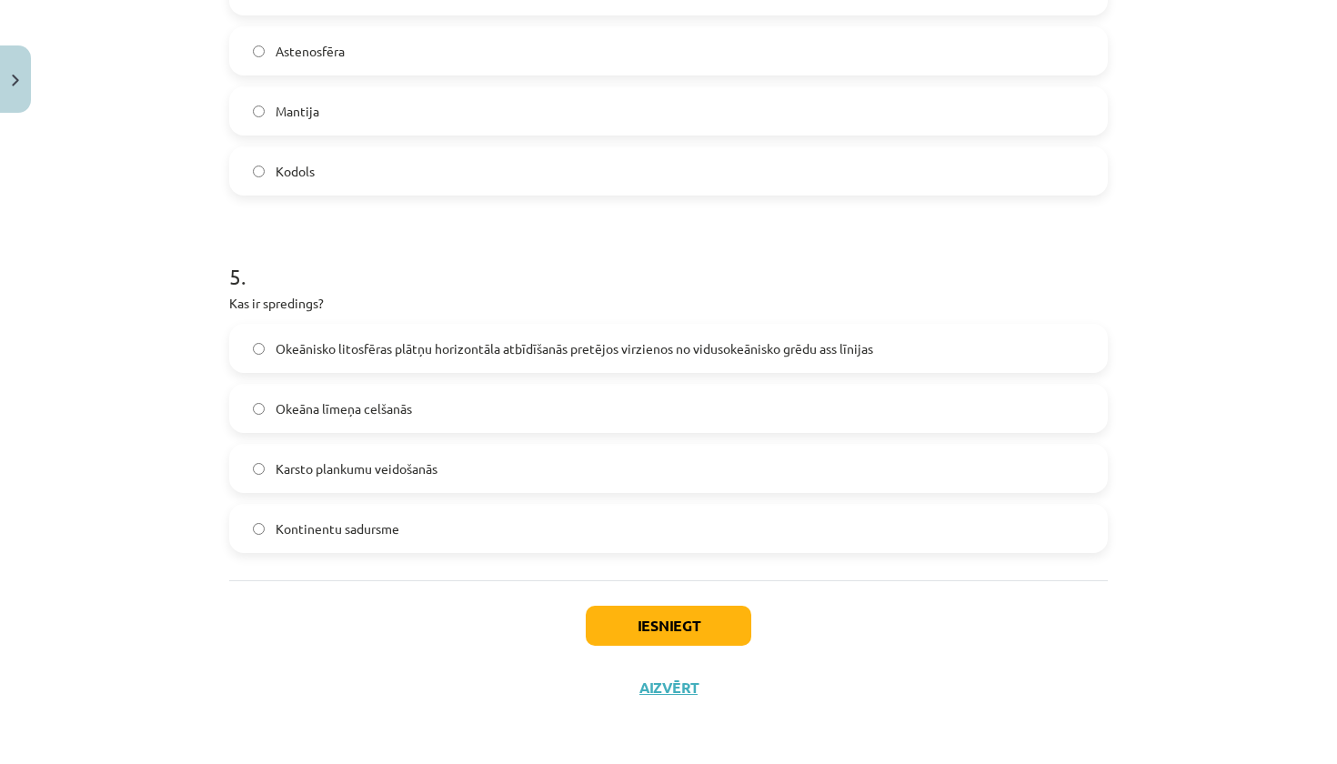
click at [650, 620] on button "Iesniegt" at bounding box center [669, 626] width 166 height 40
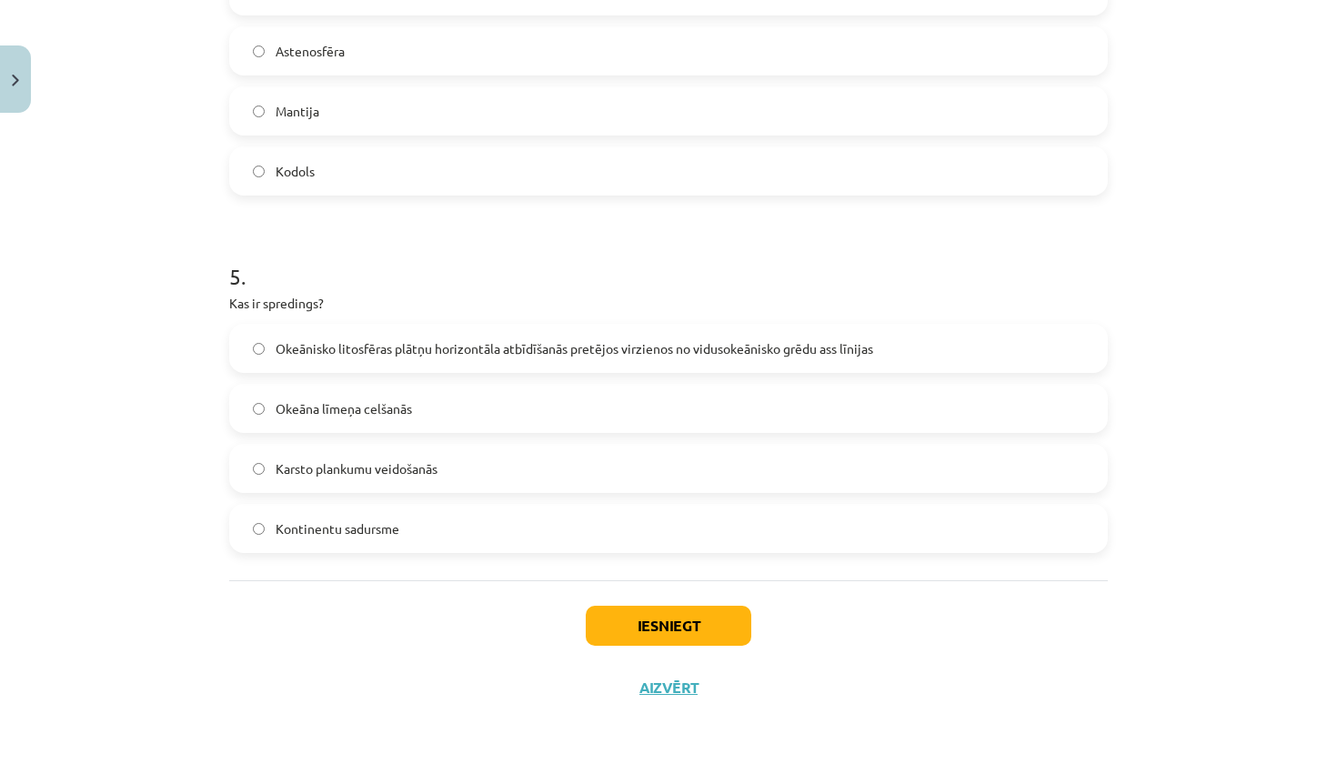
click at [650, 620] on button "Iesniegt" at bounding box center [669, 626] width 166 height 40
click at [673, 687] on button "Aizvērt" at bounding box center [668, 688] width 69 height 18
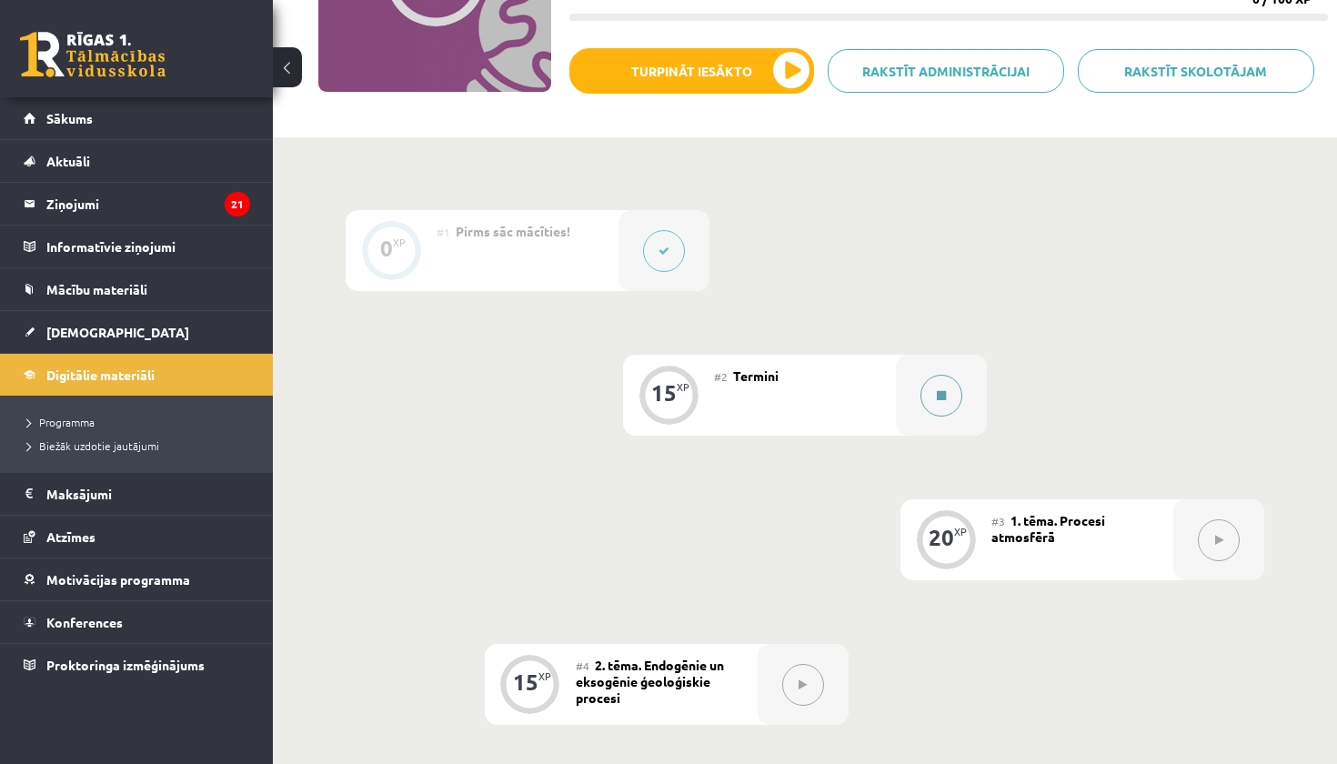
click at [928, 397] on button at bounding box center [942, 396] width 42 height 42
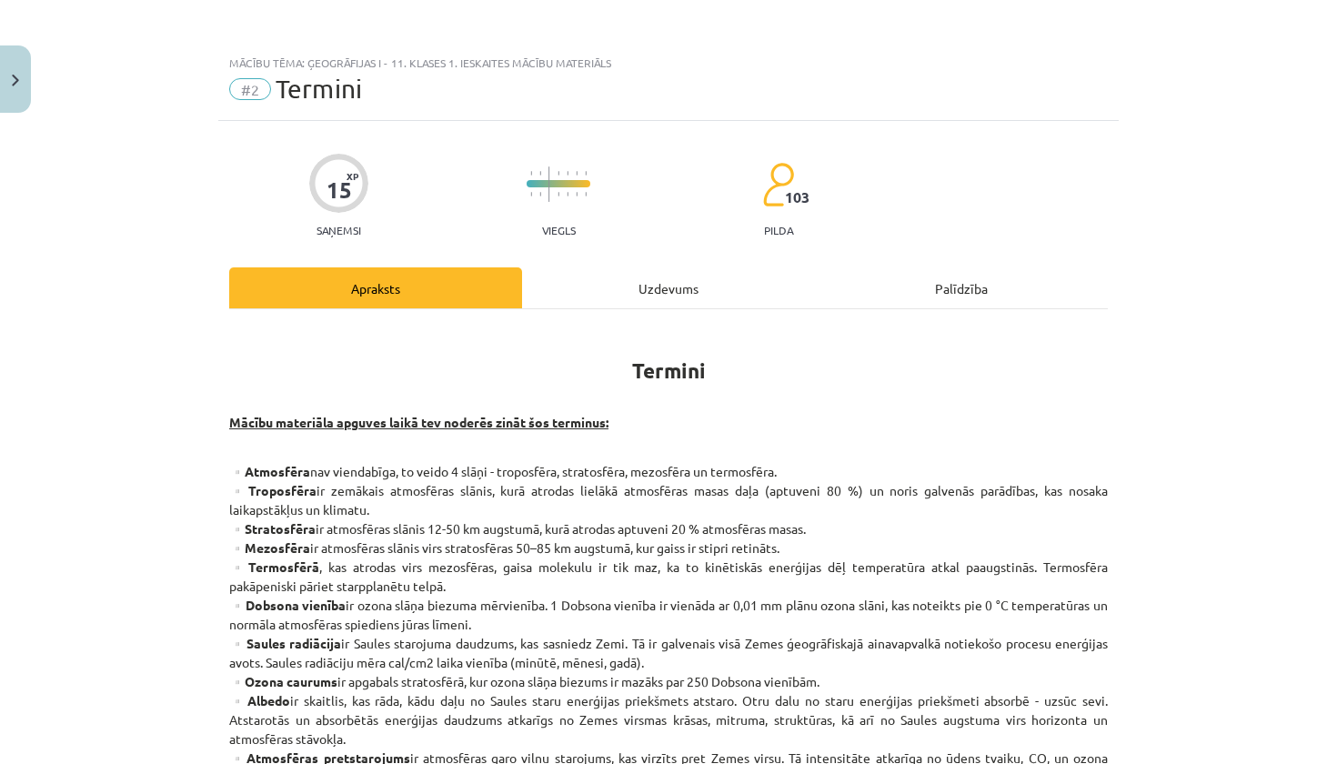
click at [766, 282] on div "Uzdevums" at bounding box center [668, 287] width 293 height 41
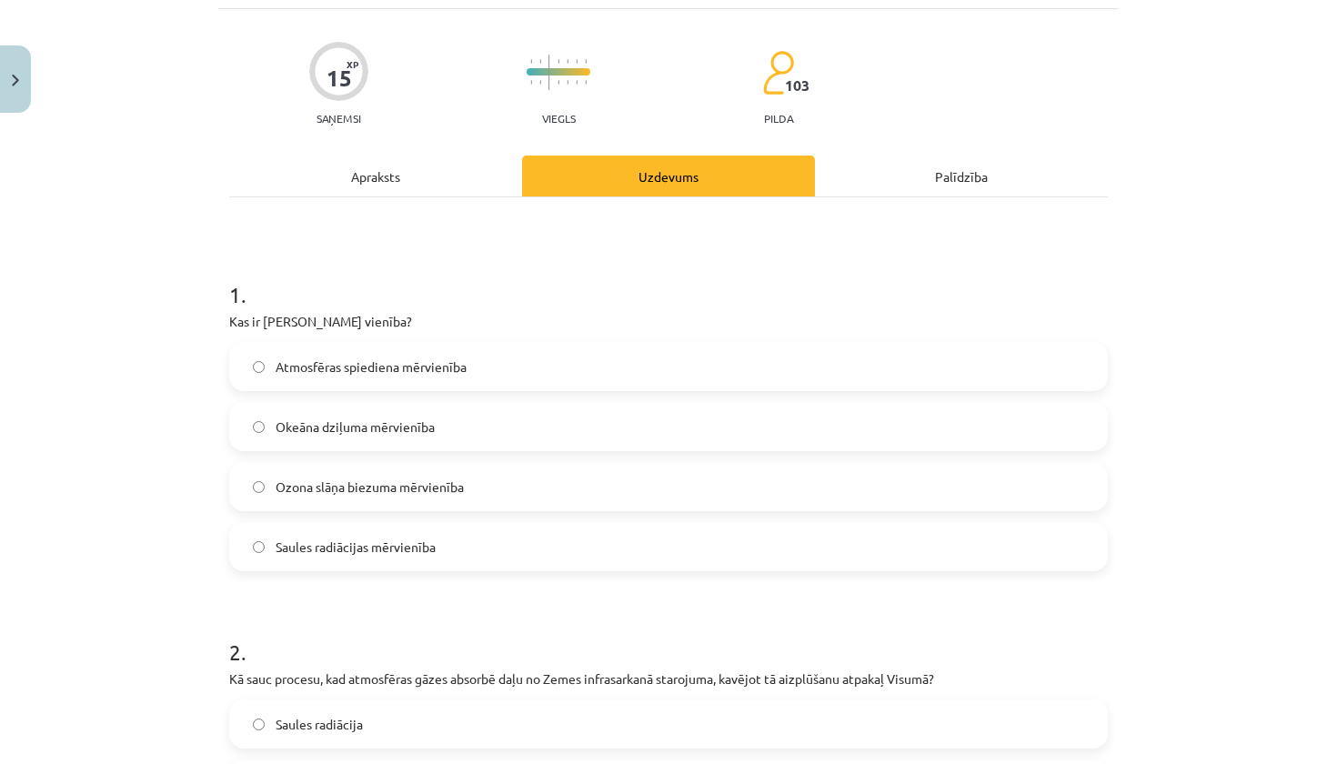
scroll to position [113, 0]
click at [422, 490] on span "Ozona slāņa biezuma mērvienība" at bounding box center [370, 486] width 188 height 19
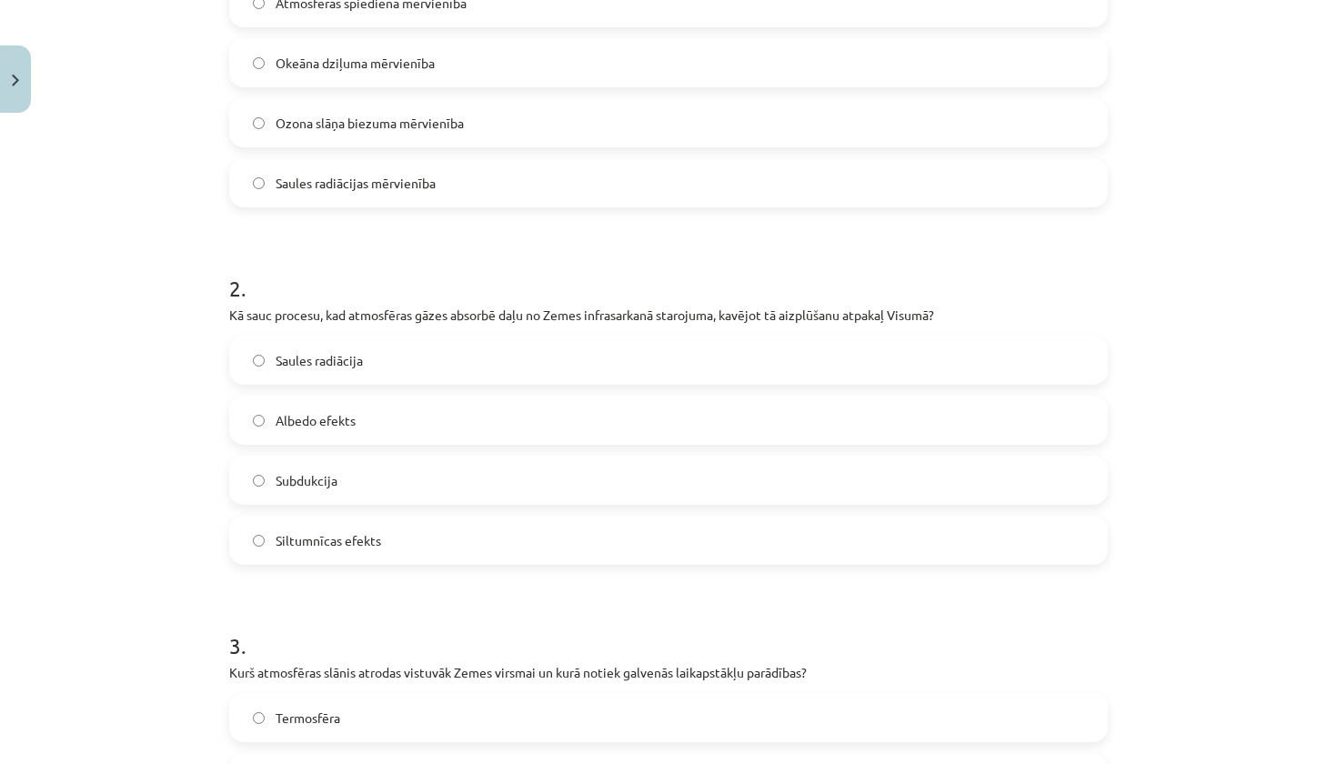
scroll to position [479, 0]
click at [344, 533] on span "Siltumnīcas efekts" at bounding box center [329, 538] width 106 height 19
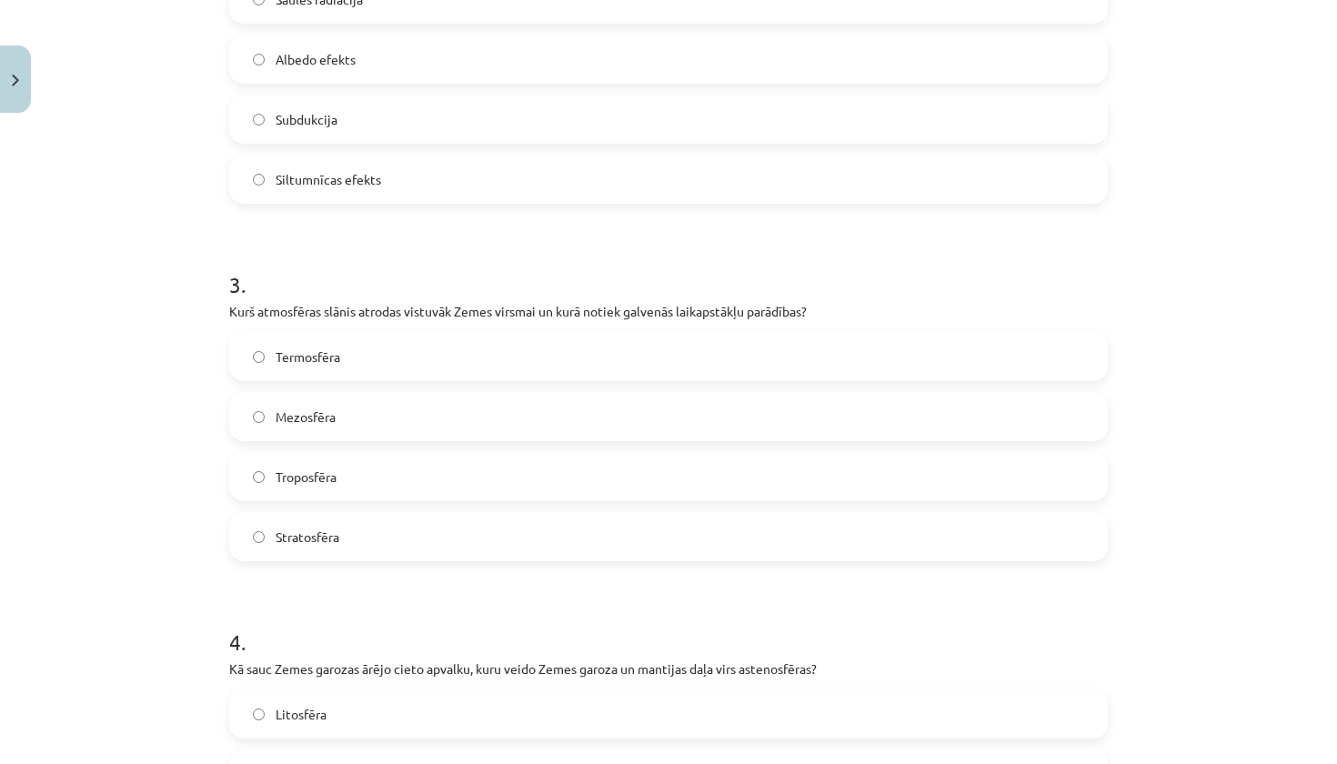
click at [365, 479] on label "Troposfēra" at bounding box center [668, 476] width 875 height 45
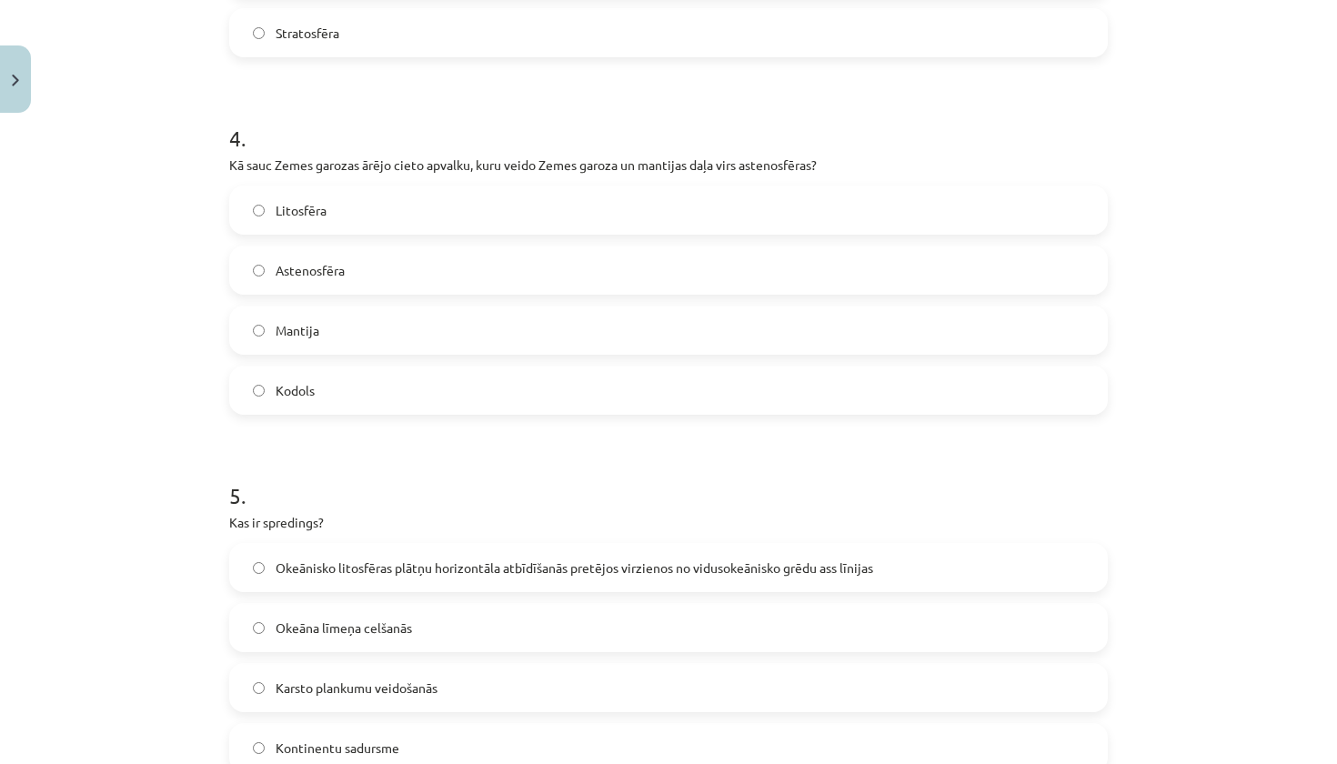
scroll to position [1345, 0]
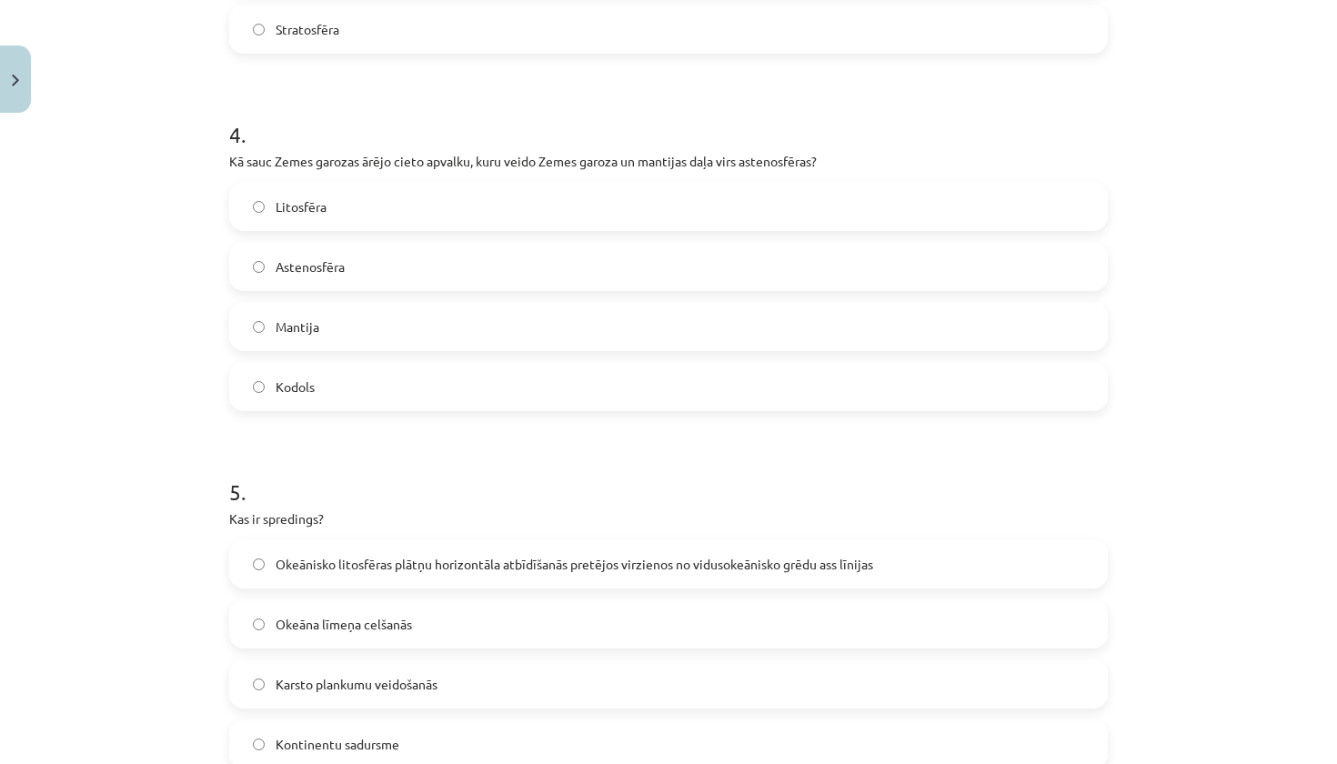
click at [496, 200] on label "Litosfēra" at bounding box center [668, 206] width 875 height 45
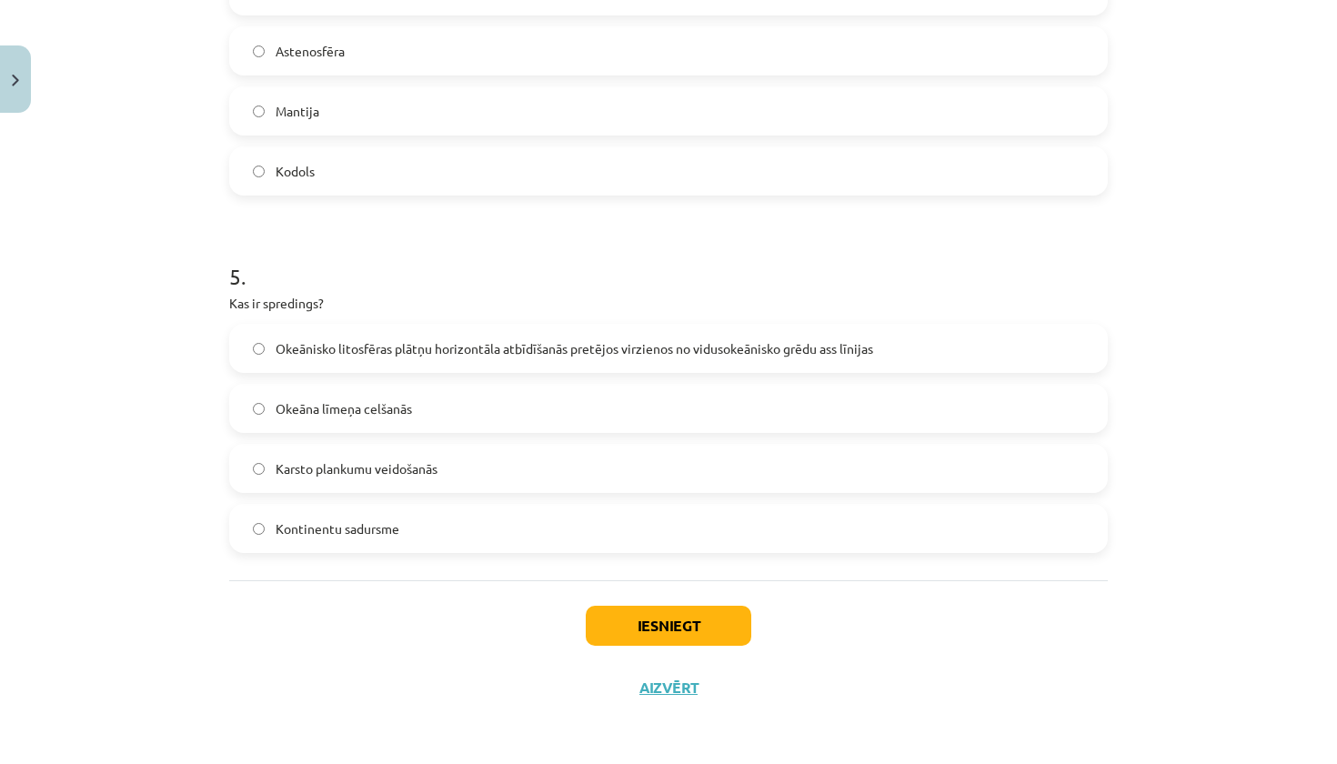
scroll to position [1563, 0]
click at [519, 341] on span "Okeānisko litosfēras plātņu horizontāla atbīdīšanās pretējos virzienos no vidus…" at bounding box center [575, 348] width 598 height 19
click at [650, 627] on button "Iesniegt" at bounding box center [669, 626] width 166 height 40
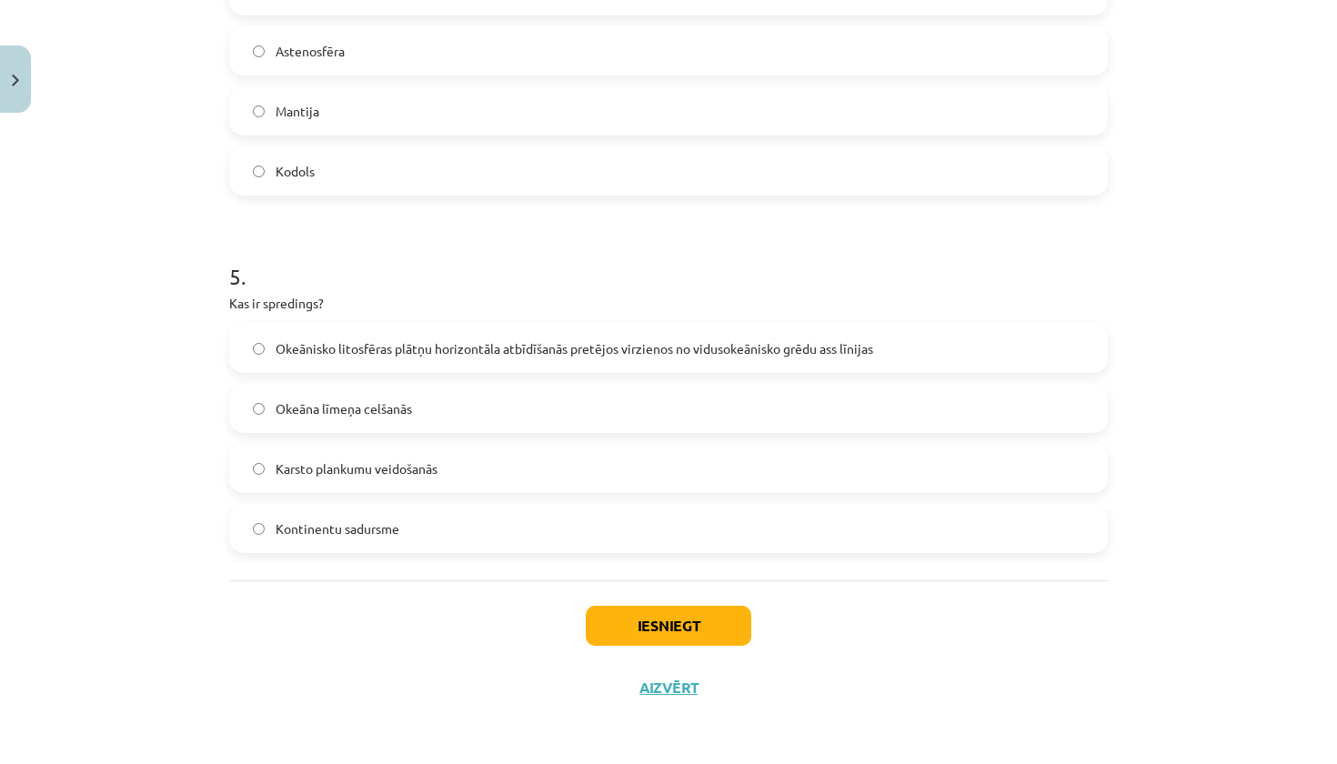
click at [650, 627] on button "Iesniegt" at bounding box center [669, 626] width 166 height 40
drag, startPoint x: 650, startPoint y: 627, endPoint x: 655, endPoint y: 618, distance: 10.6
click at [655, 618] on button "Iesniegt" at bounding box center [669, 626] width 166 height 40
click at [660, 627] on button "Iesniegt" at bounding box center [669, 626] width 166 height 40
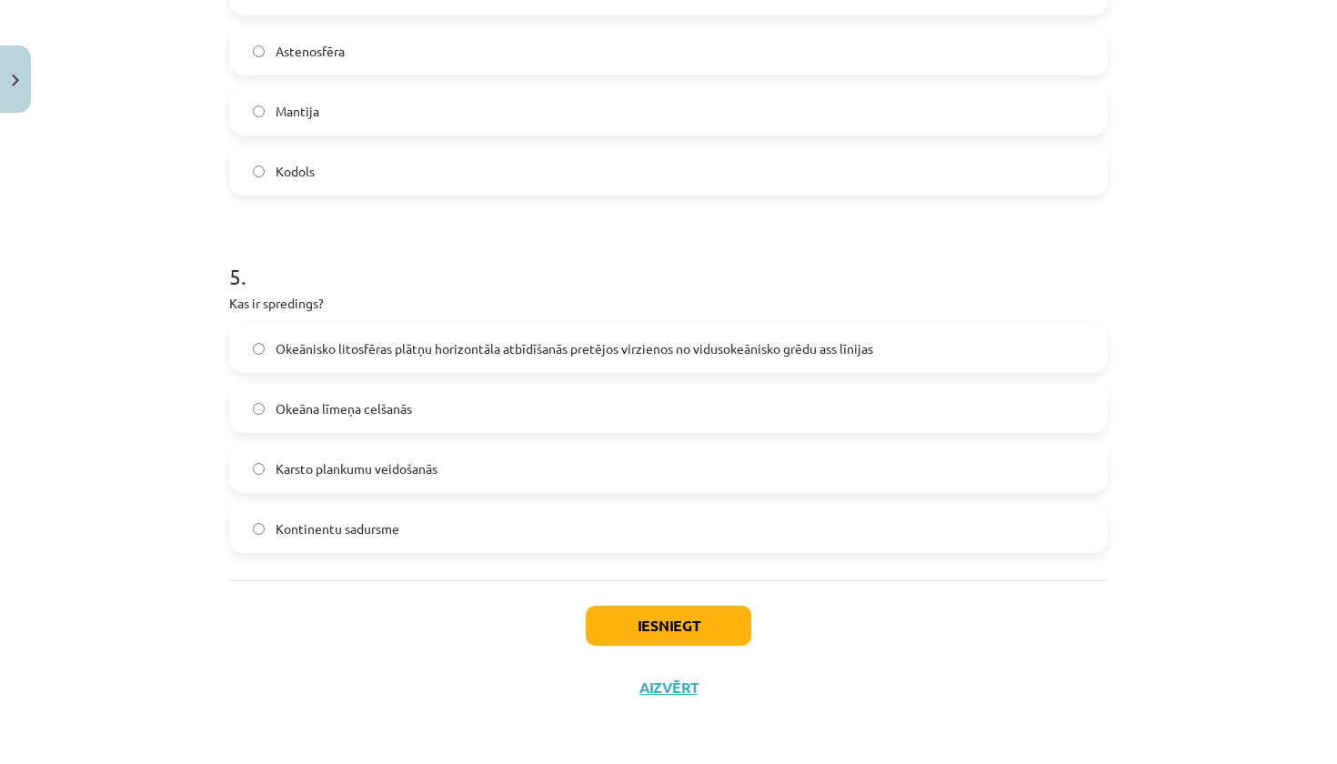
click at [660, 625] on button "Iesniegt" at bounding box center [669, 626] width 166 height 40
click at [660, 620] on button "Iesniegt" at bounding box center [669, 626] width 166 height 40
click at [660, 617] on button "Iesniegt" at bounding box center [669, 626] width 166 height 40
click at [660, 616] on button "Iesniegt" at bounding box center [669, 626] width 166 height 40
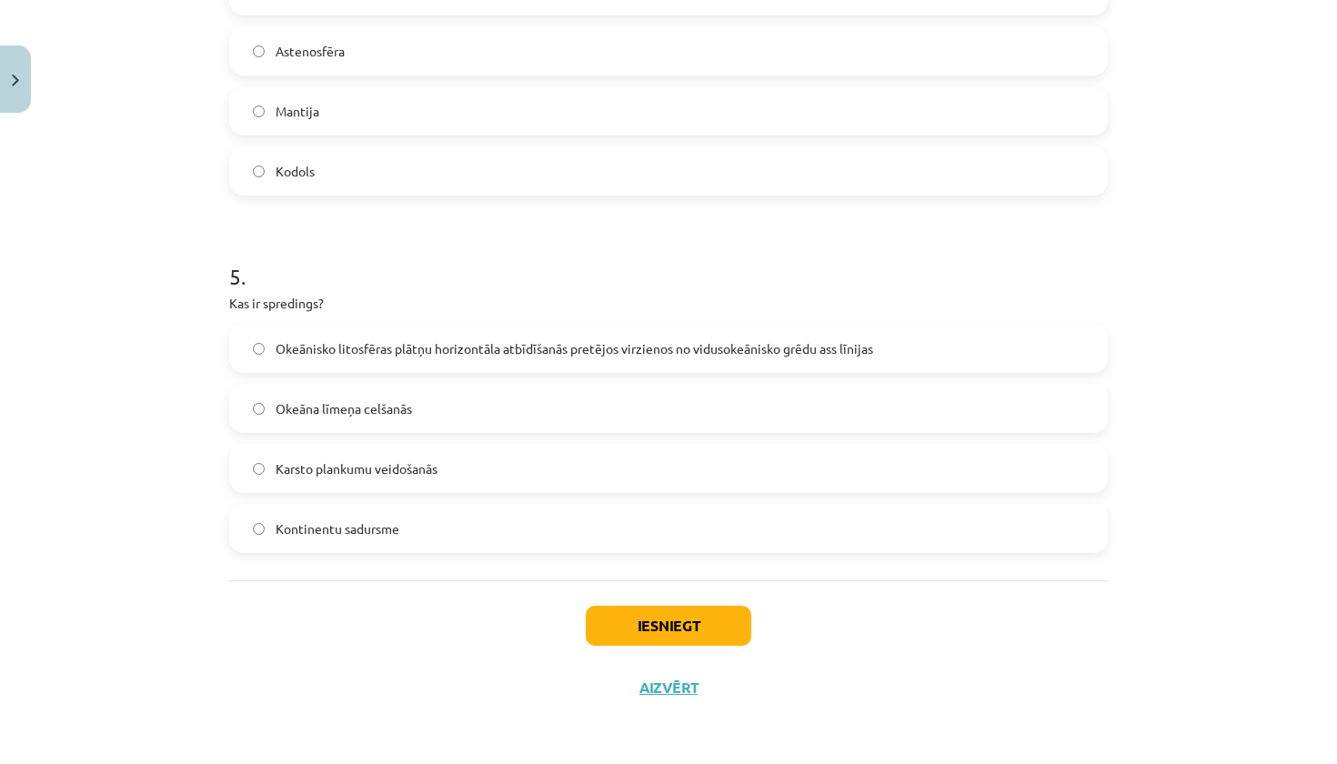
click at [660, 616] on button "Iesniegt" at bounding box center [669, 626] width 166 height 40
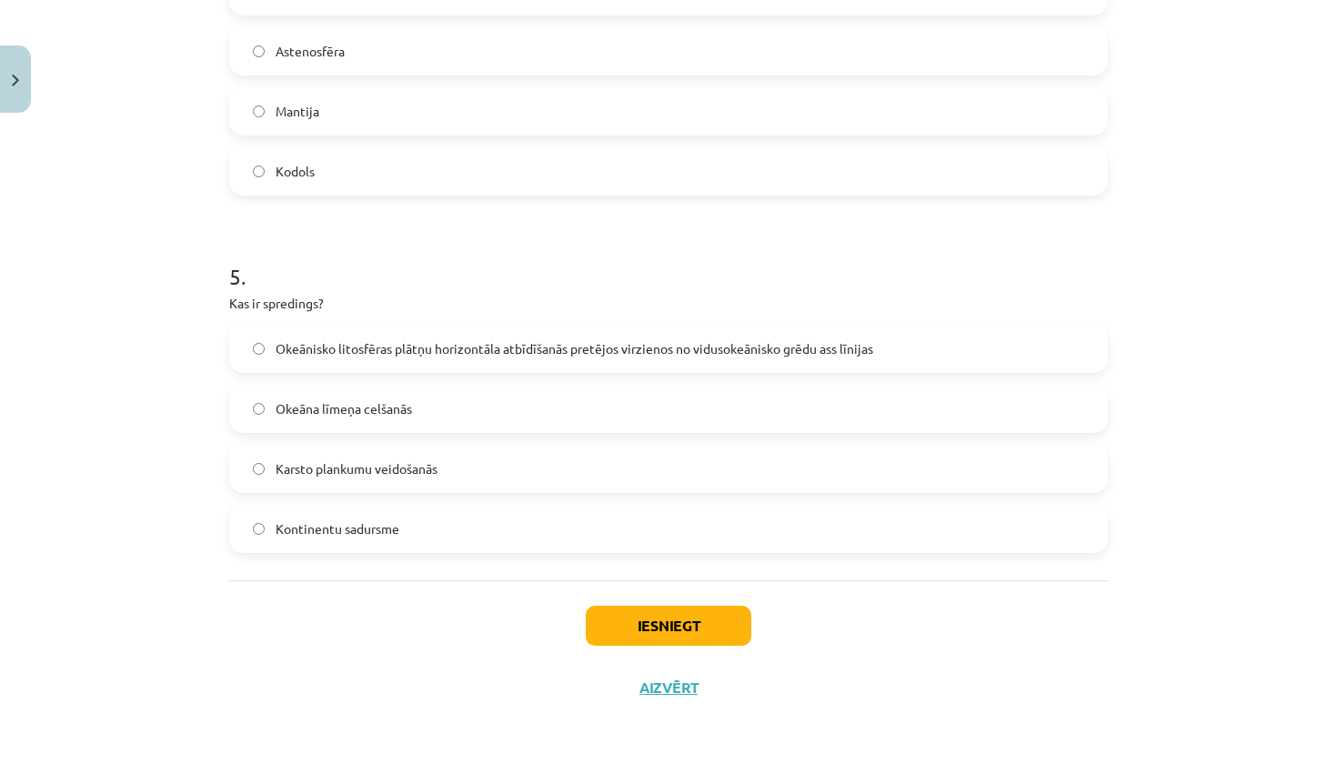
click at [661, 625] on button "Iesniegt" at bounding box center [669, 626] width 166 height 40
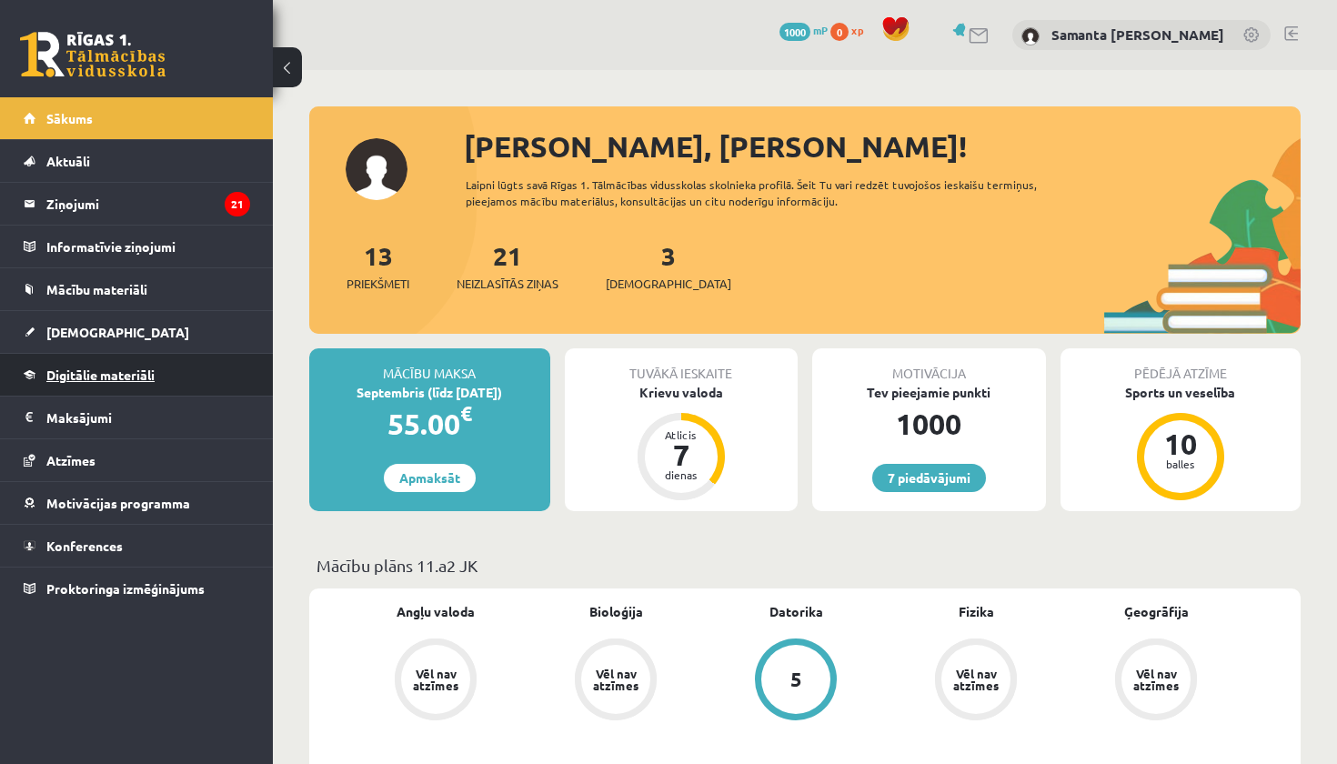
click at [89, 370] on span "Digitālie materiāli" at bounding box center [100, 375] width 108 height 16
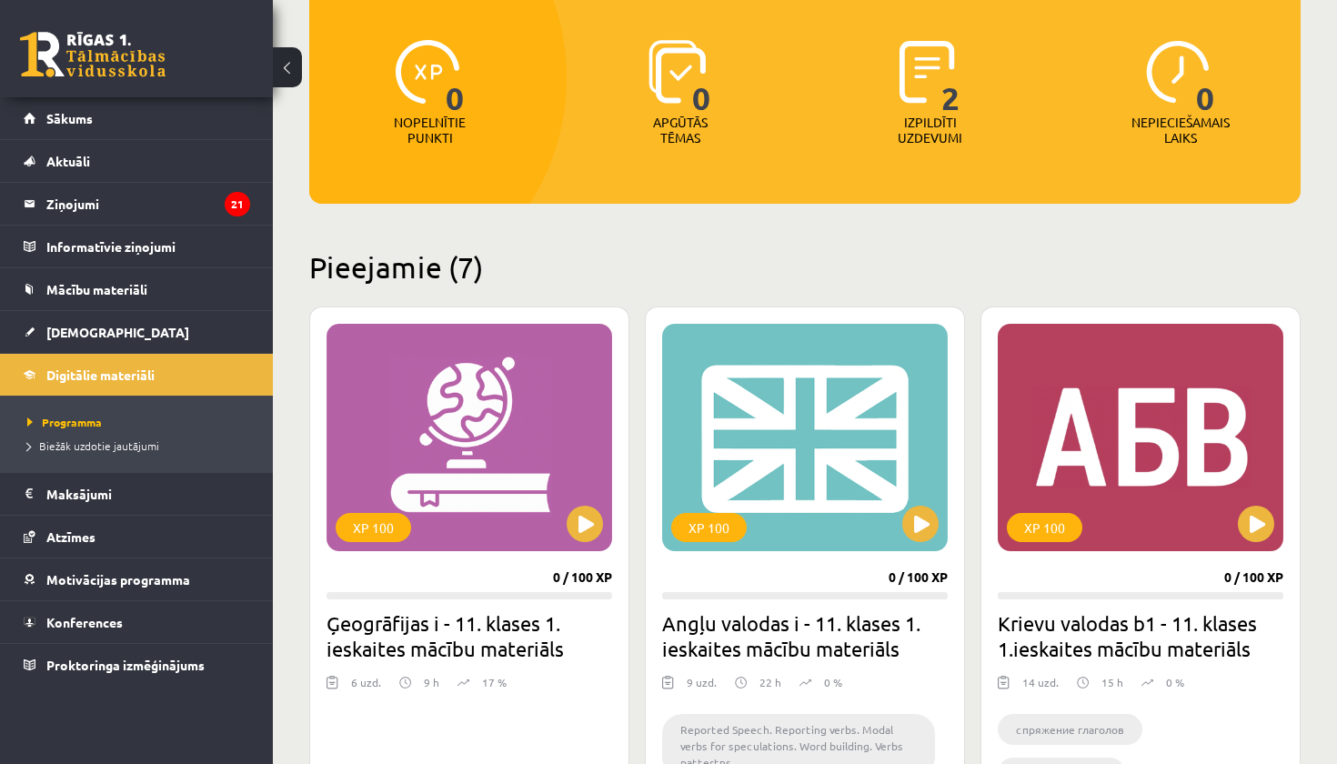
scroll to position [270, 0]
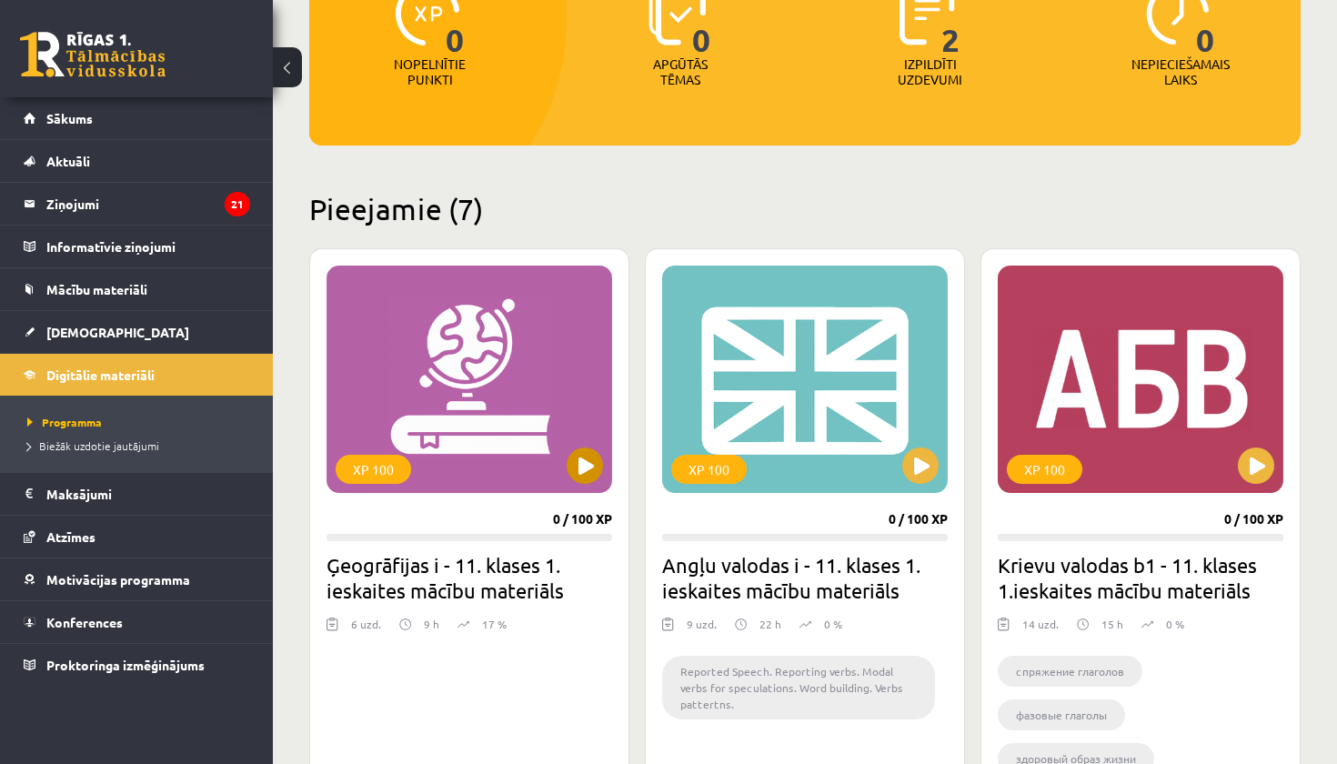
click at [485, 466] on div "XP 100" at bounding box center [470, 379] width 286 height 227
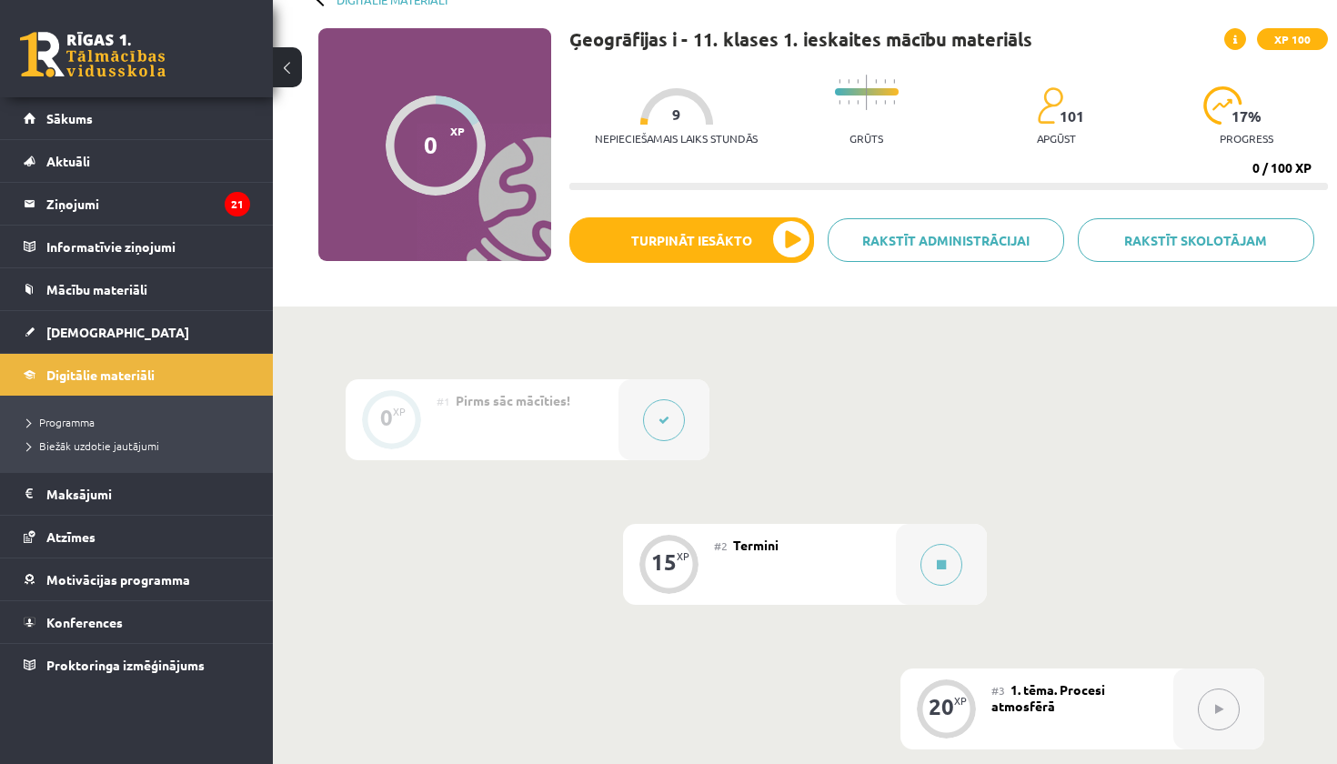
scroll to position [147, 0]
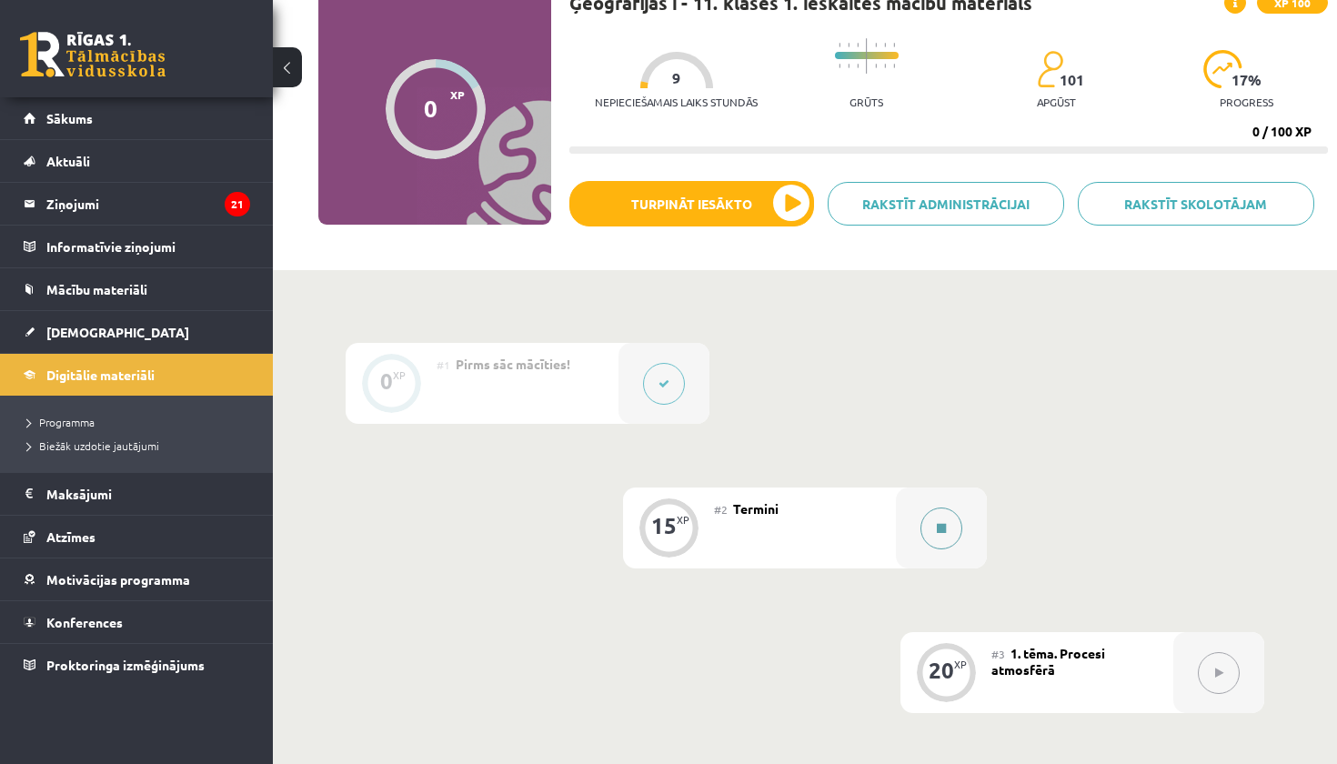
click at [918, 530] on div at bounding box center [941, 528] width 91 height 81
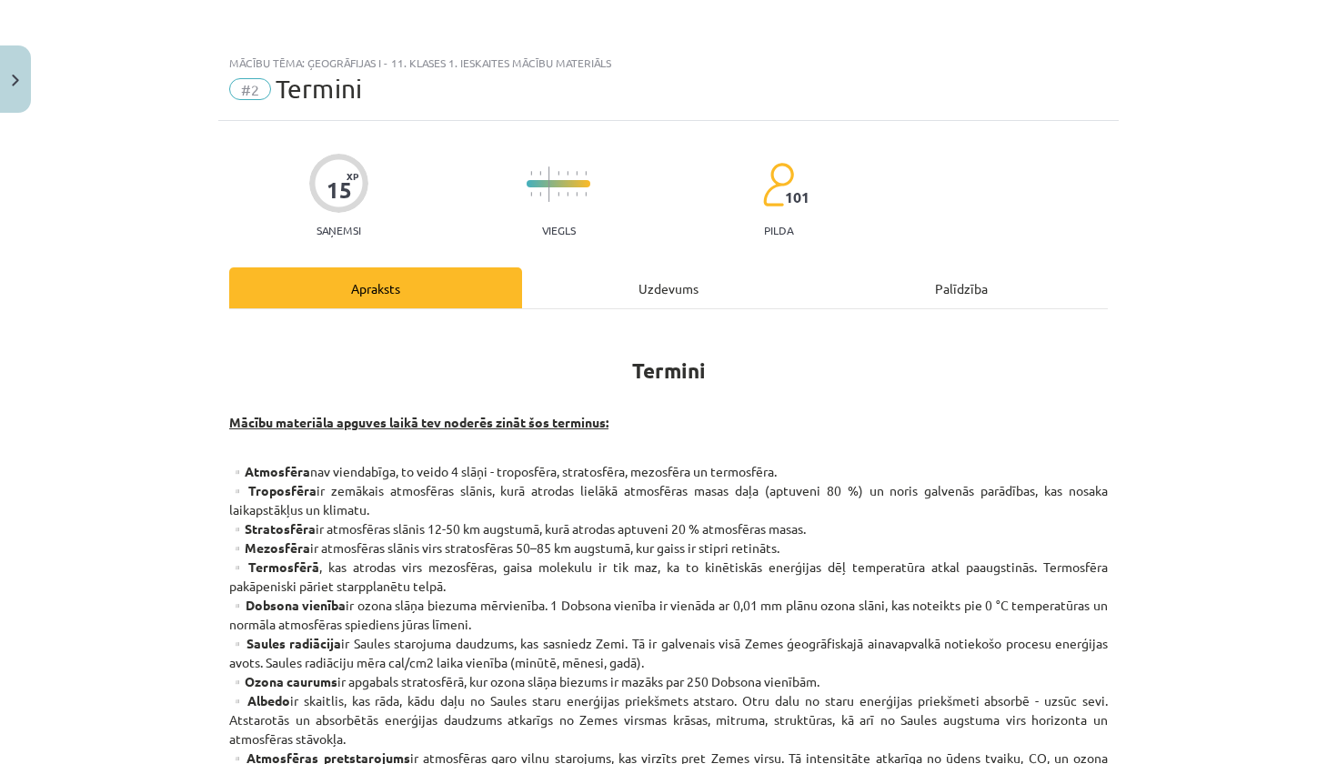
click at [695, 281] on div "Uzdevums" at bounding box center [668, 287] width 293 height 41
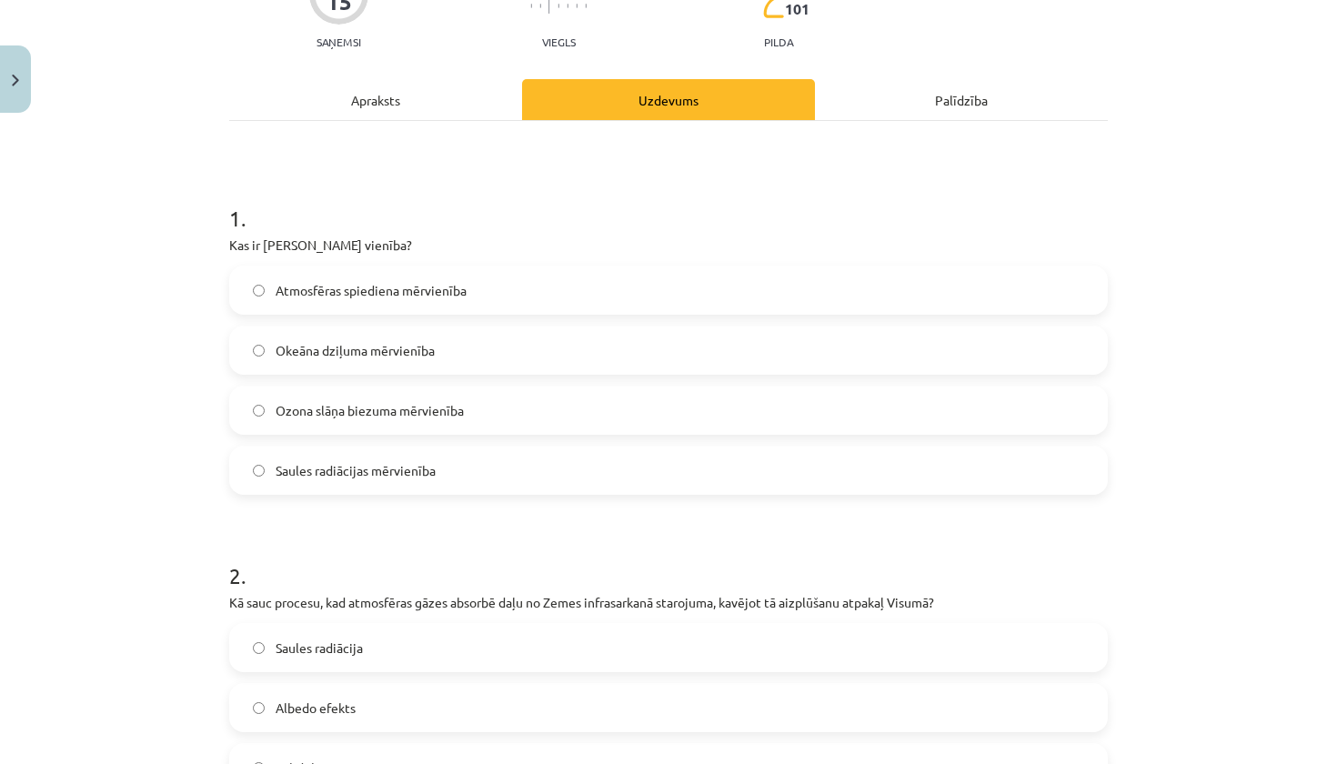
scroll to position [247, 0]
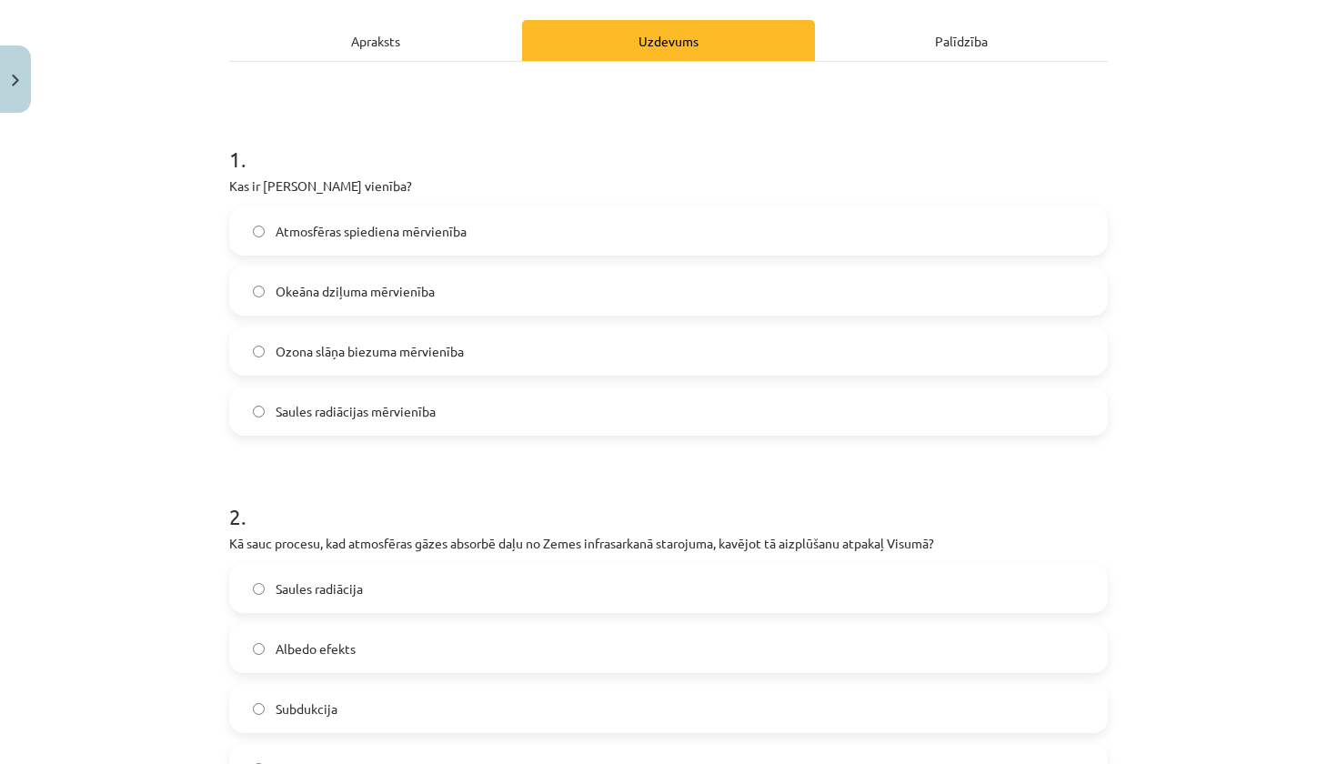
click at [431, 357] on span "Ozona slāņa biezuma mērvienība" at bounding box center [370, 351] width 188 height 19
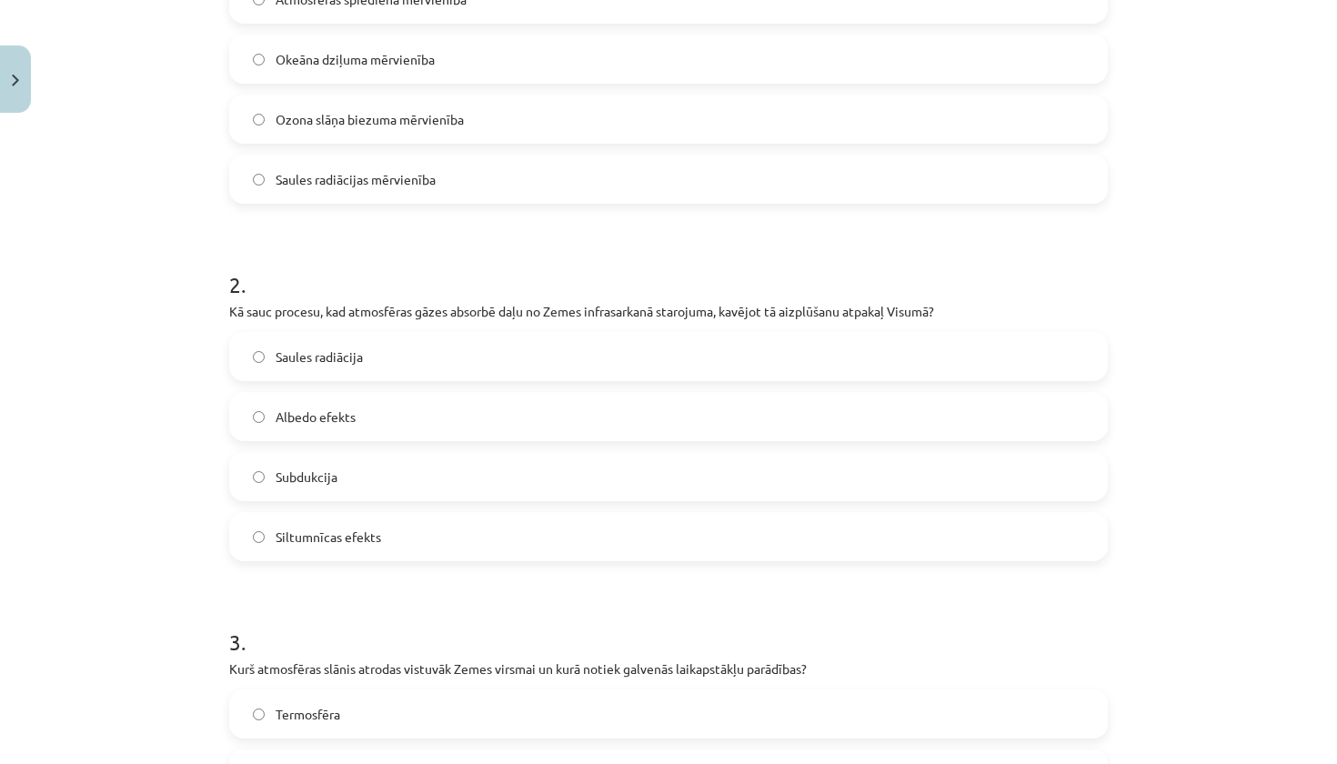
scroll to position [498, 0]
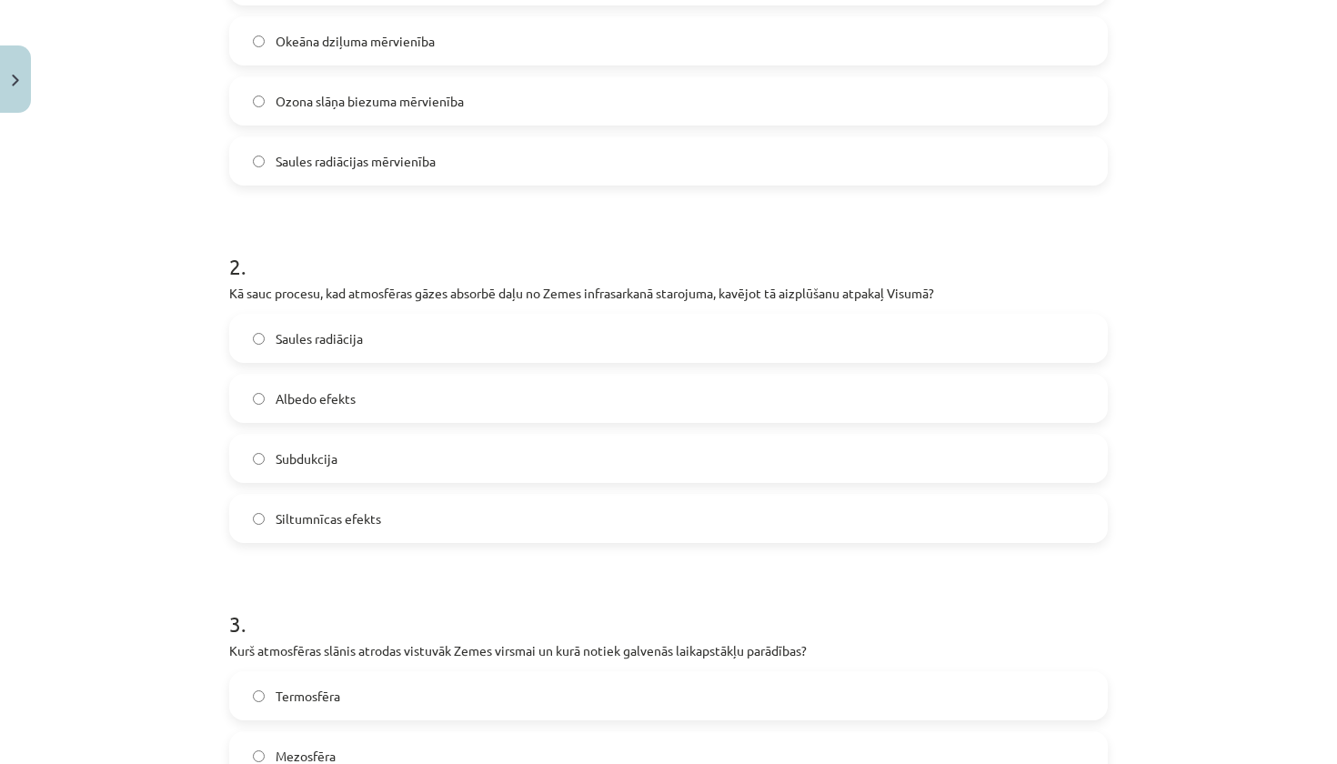
click at [367, 509] on span "Siltumnīcas efekts" at bounding box center [329, 518] width 106 height 19
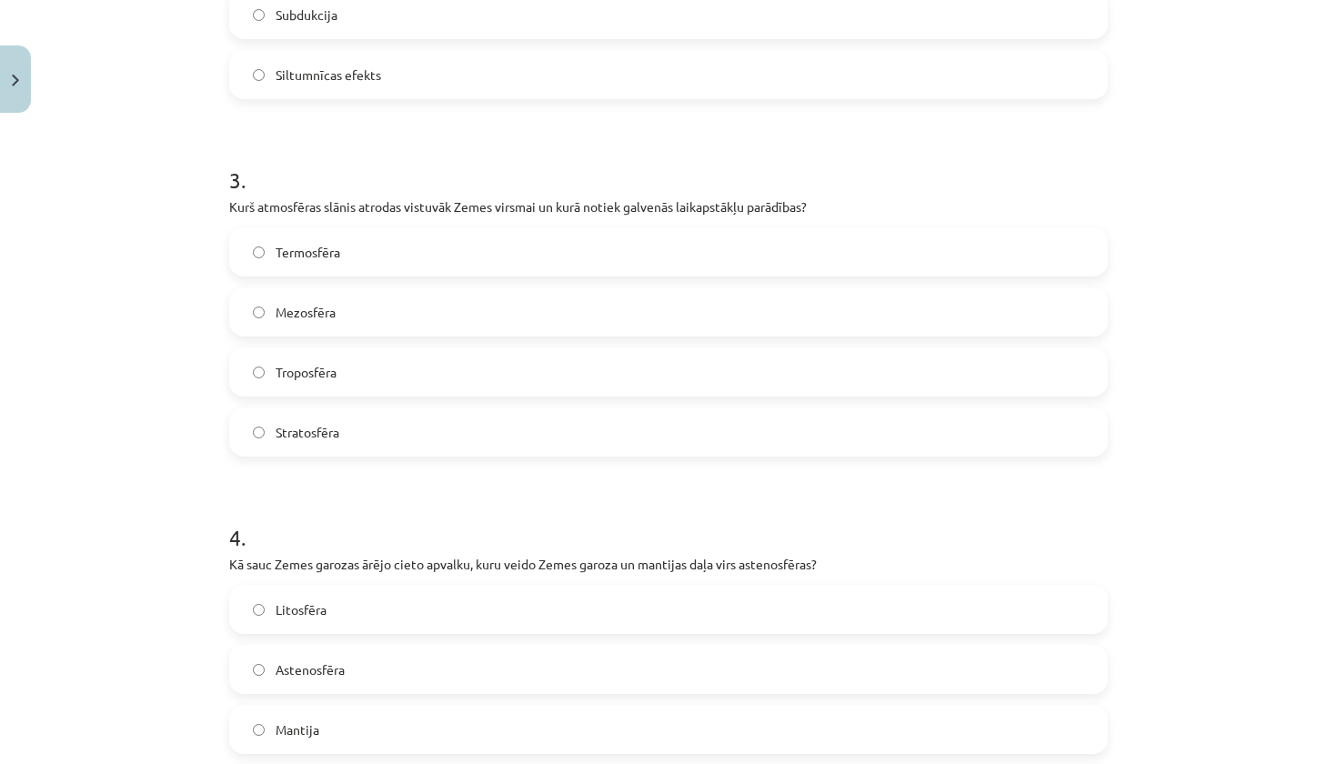
scroll to position [1002, 0]
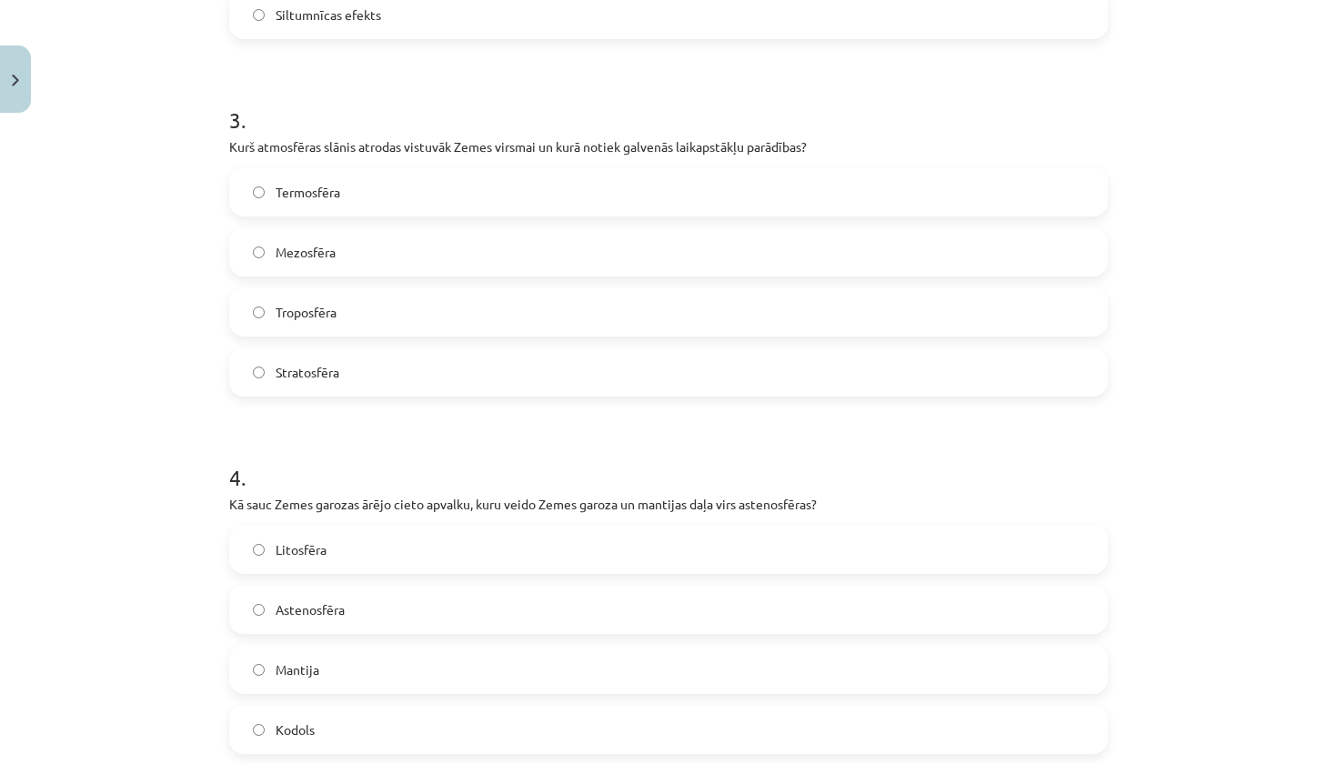
click at [398, 309] on label "Troposfēra" at bounding box center [668, 311] width 875 height 45
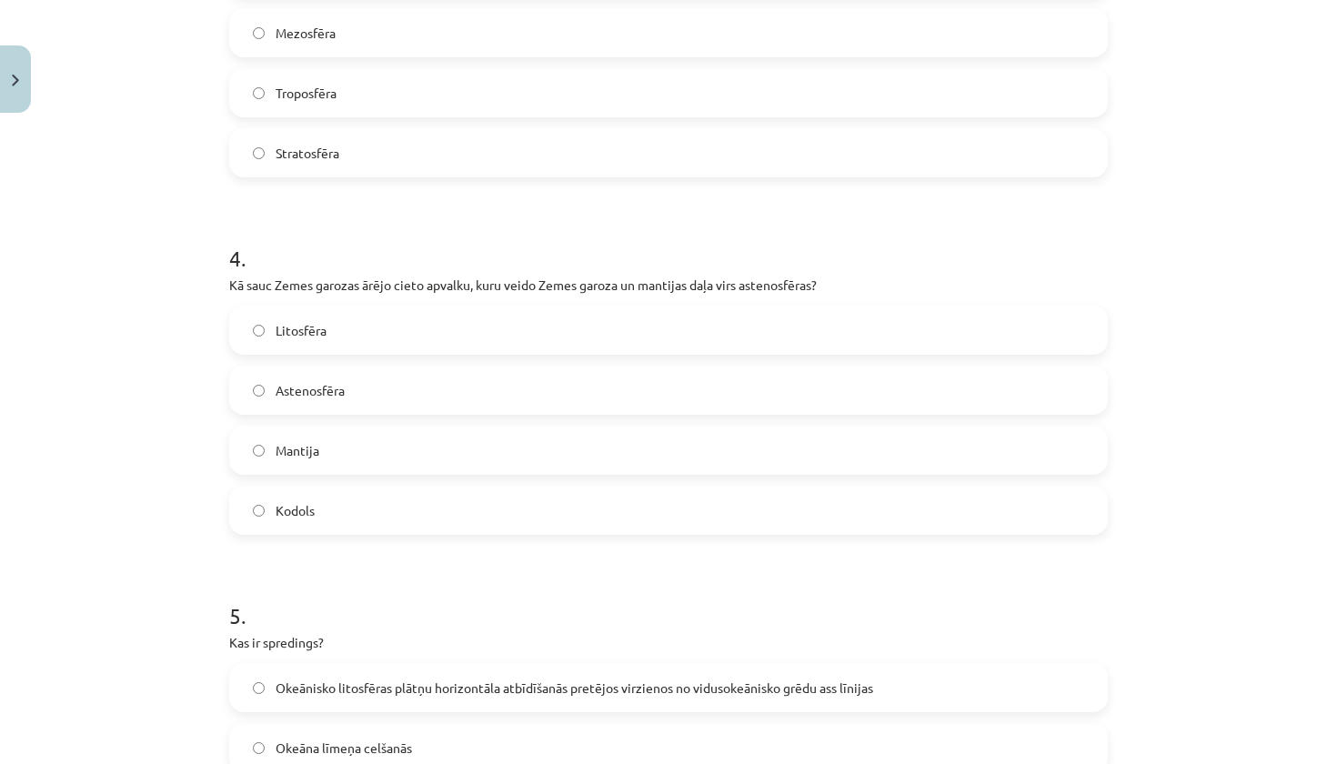
scroll to position [1382, 0]
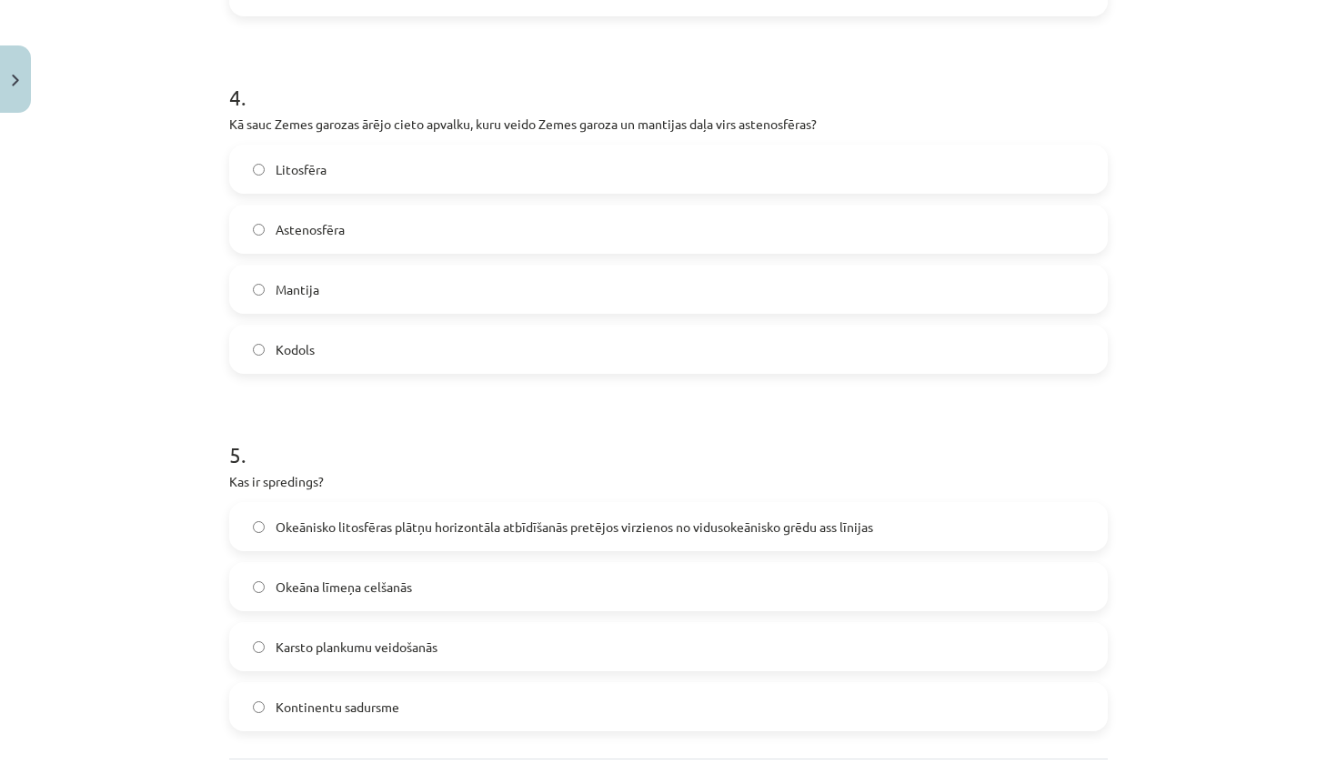
click at [420, 156] on label "Litosfēra" at bounding box center [668, 168] width 875 height 45
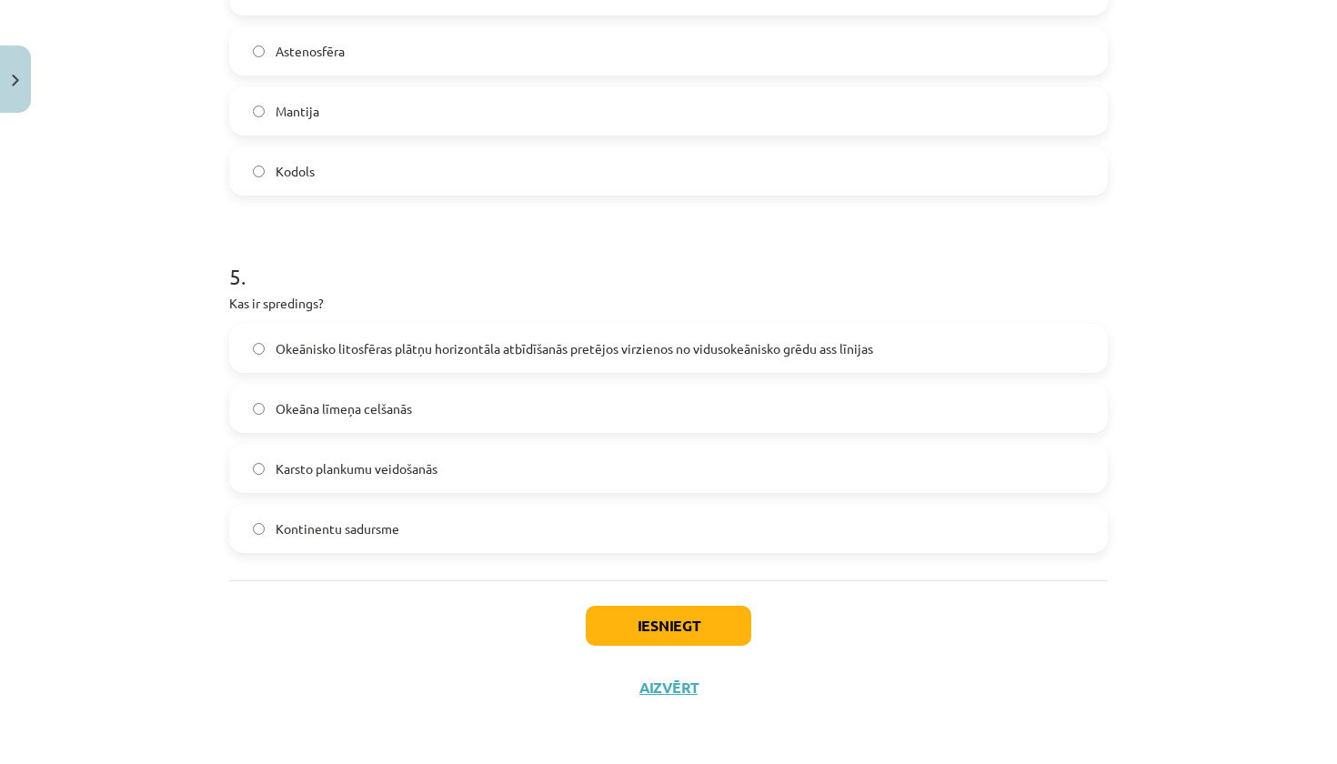
scroll to position [1563, 0]
click at [449, 342] on span "Okeānisko litosfēras plātņu horizontāla atbīdīšanās pretējos virzienos no vidus…" at bounding box center [575, 348] width 598 height 19
click at [637, 624] on button "Iesniegt" at bounding box center [669, 626] width 166 height 40
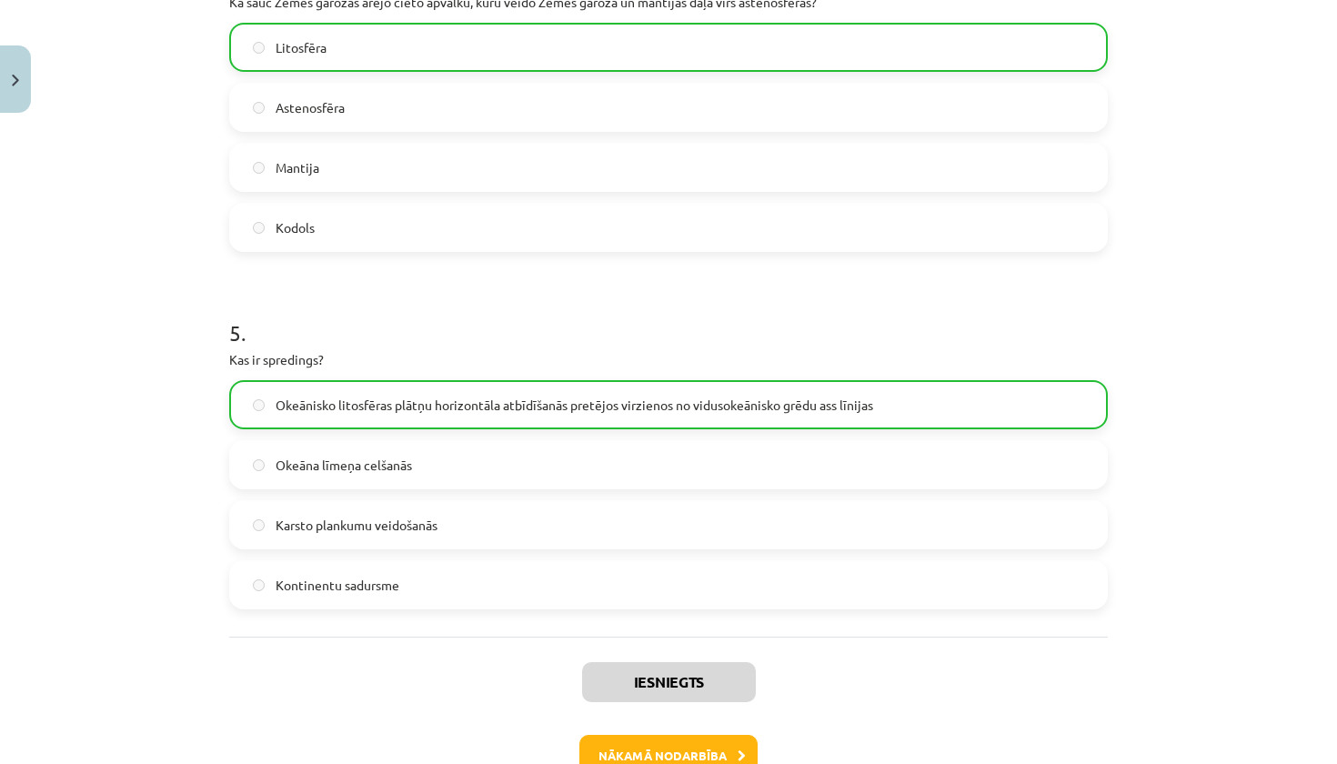
scroll to position [1606, 0]
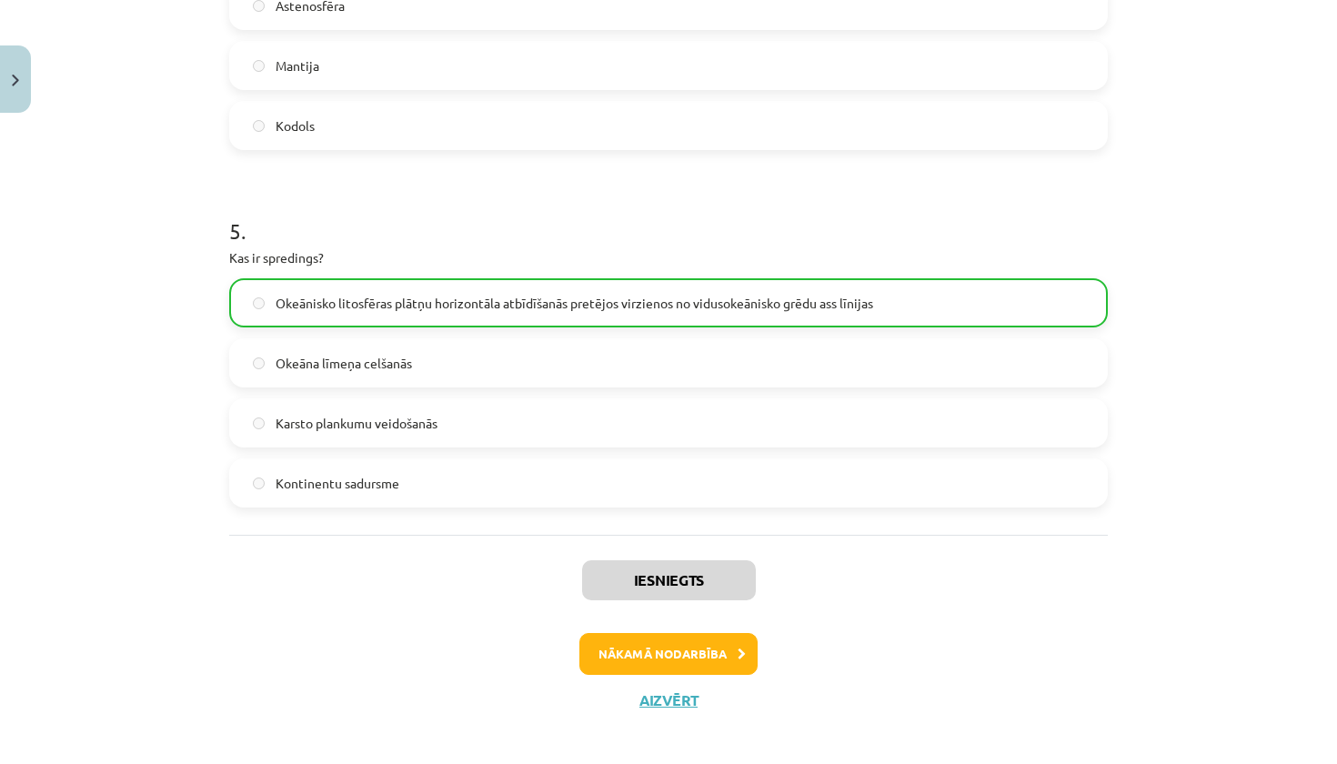
click at [667, 701] on button "Aizvērt" at bounding box center [668, 700] width 69 height 18
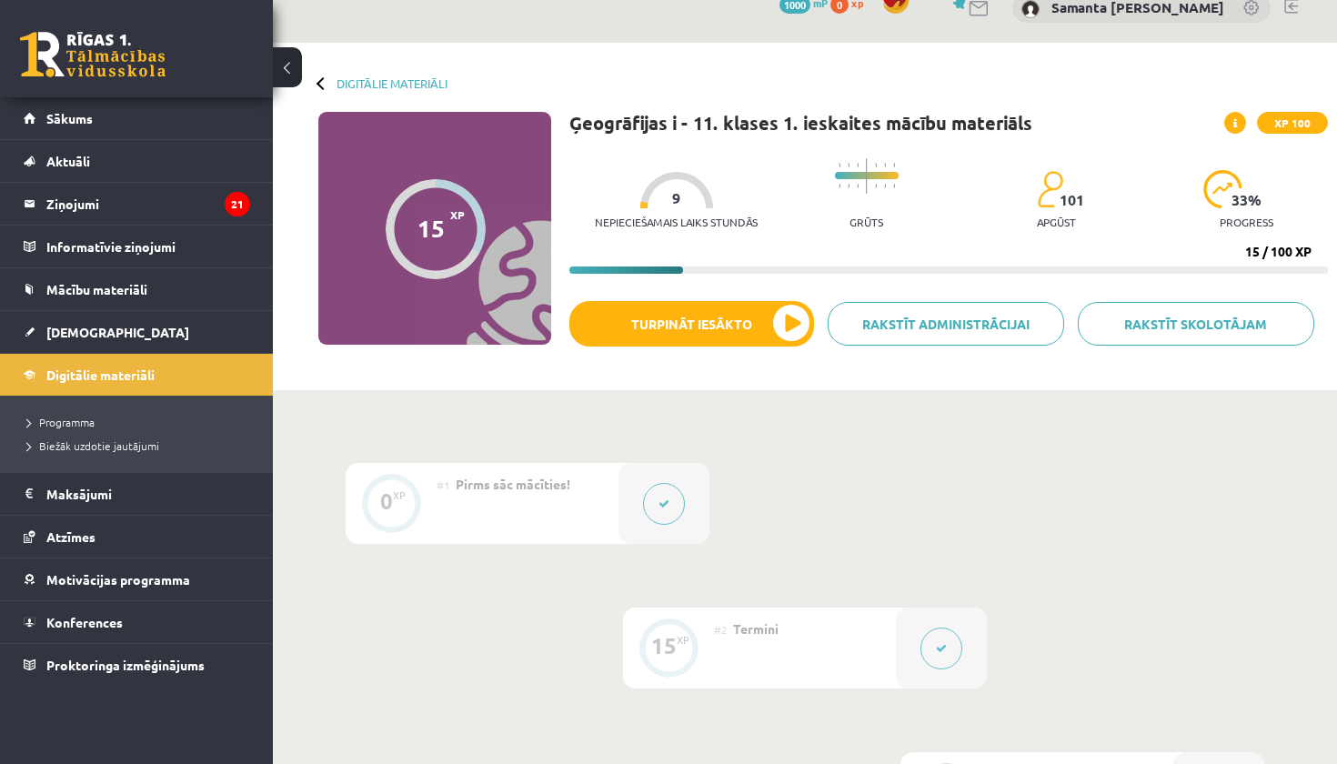
scroll to position [31, 0]
